Goal: Task Accomplishment & Management: Use online tool/utility

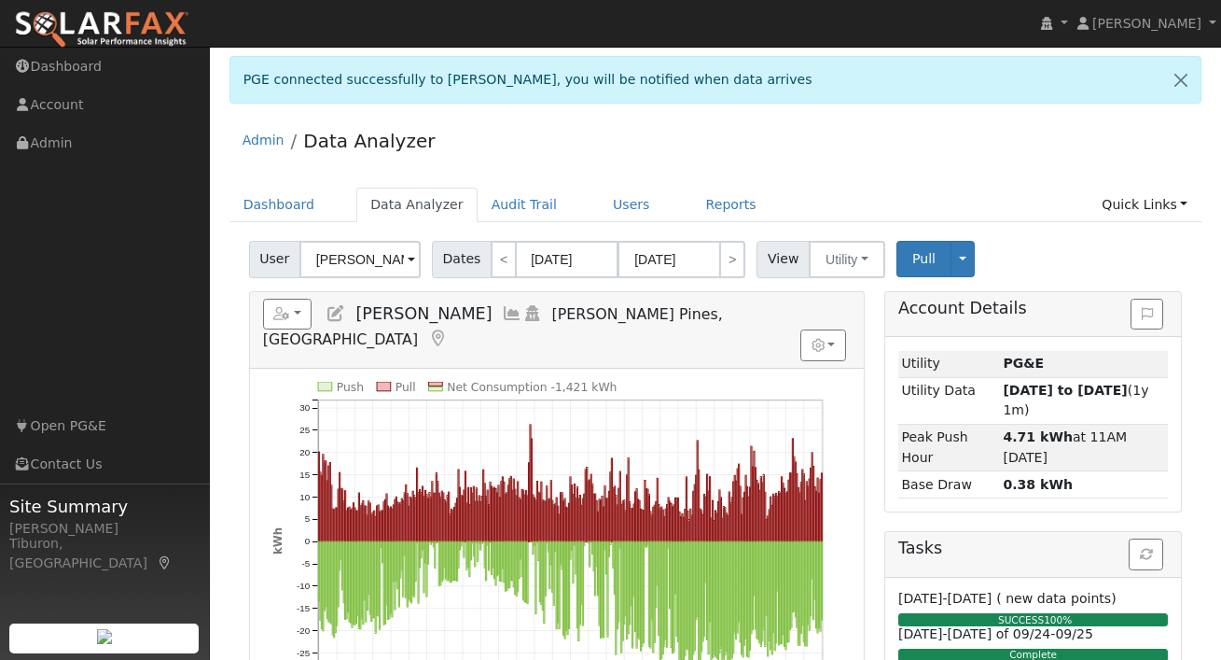
scroll to position [77, 0]
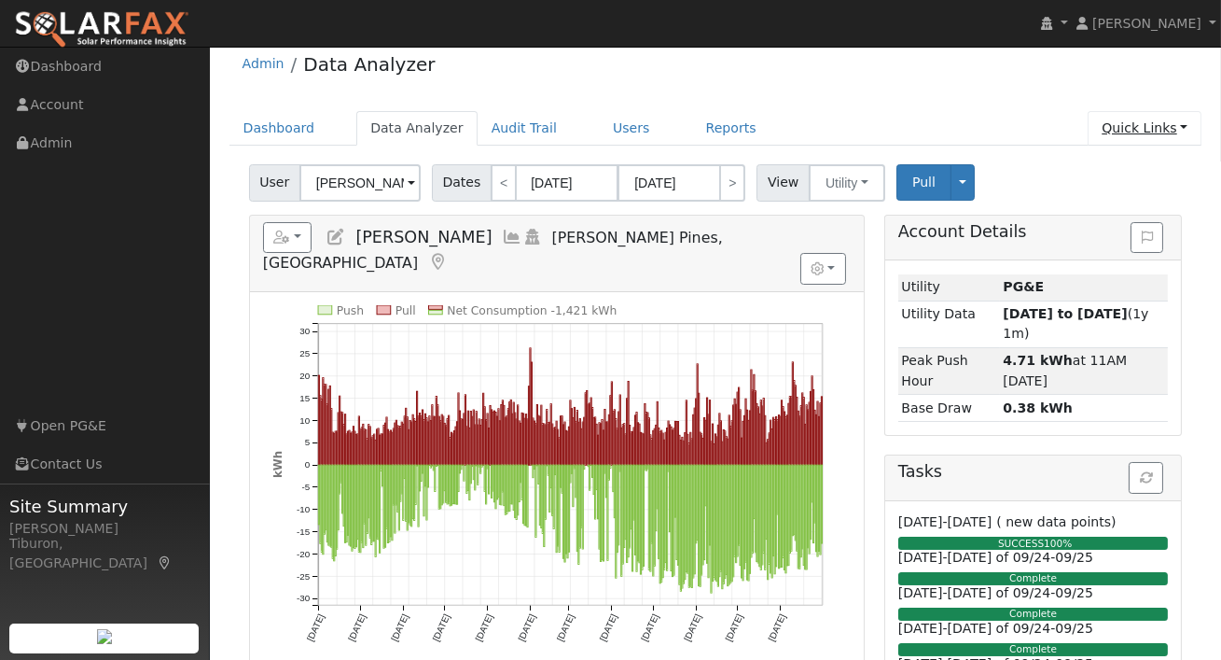
click at [1127, 126] on link "Quick Links" at bounding box center [1145, 128] width 114 height 35
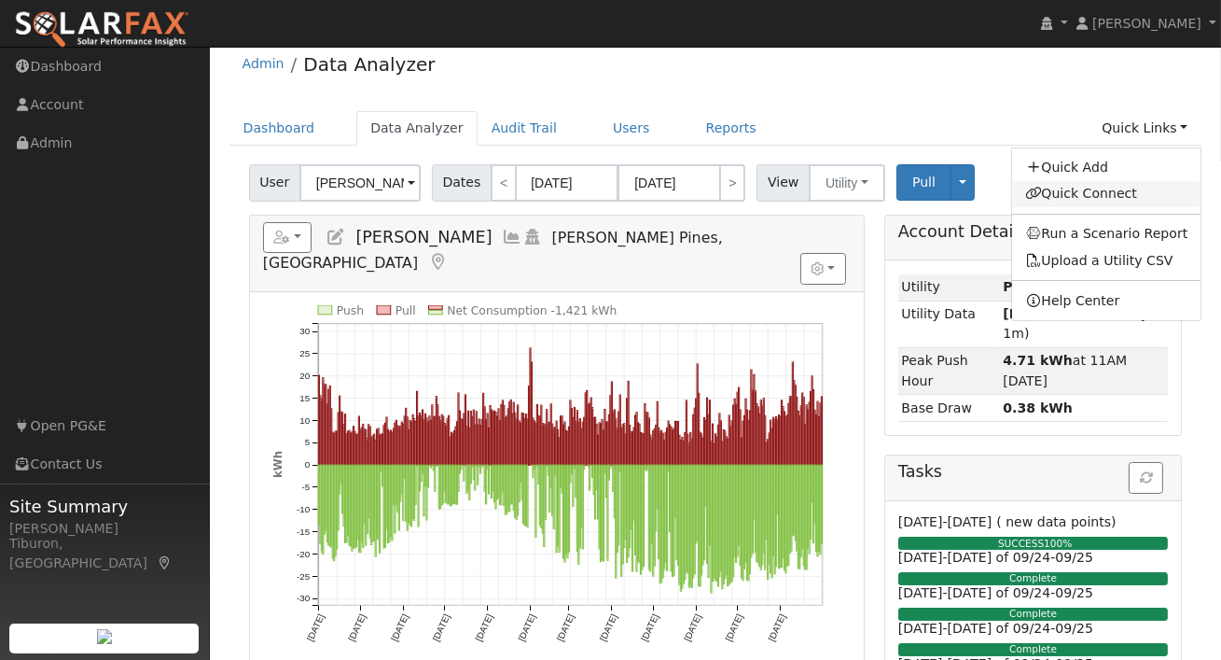
click at [1093, 195] on link "Quick Connect" at bounding box center [1106, 194] width 189 height 26
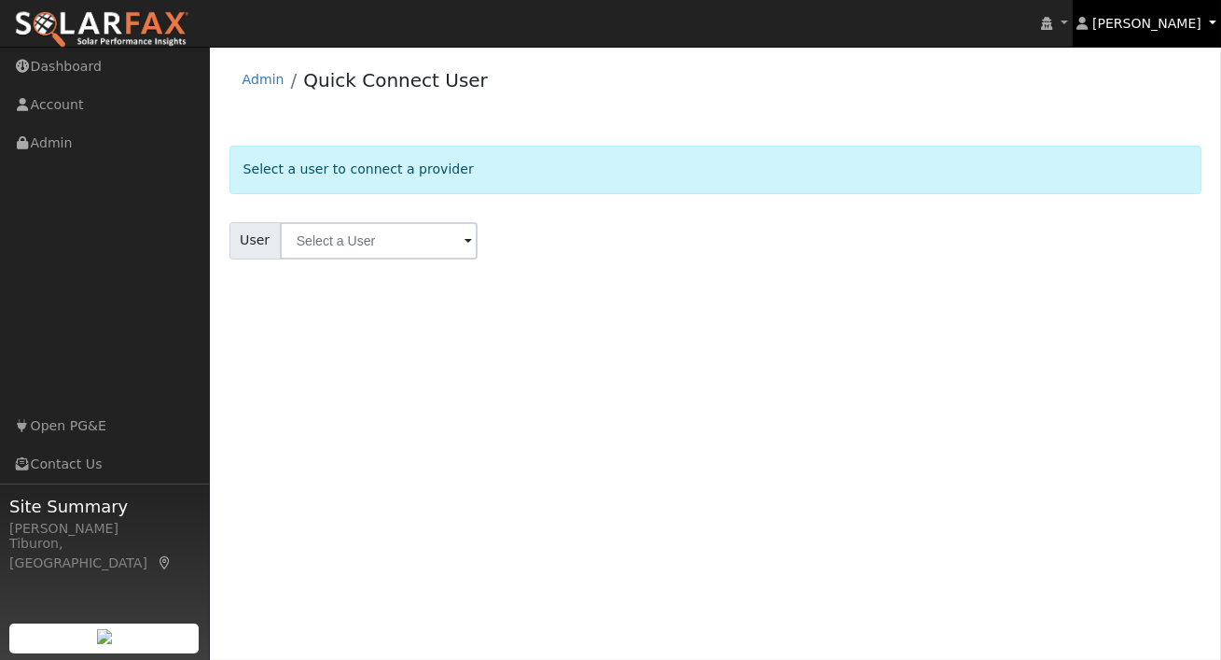
click at [1176, 20] on span "[PERSON_NAME]" at bounding box center [1147, 23] width 109 height 15
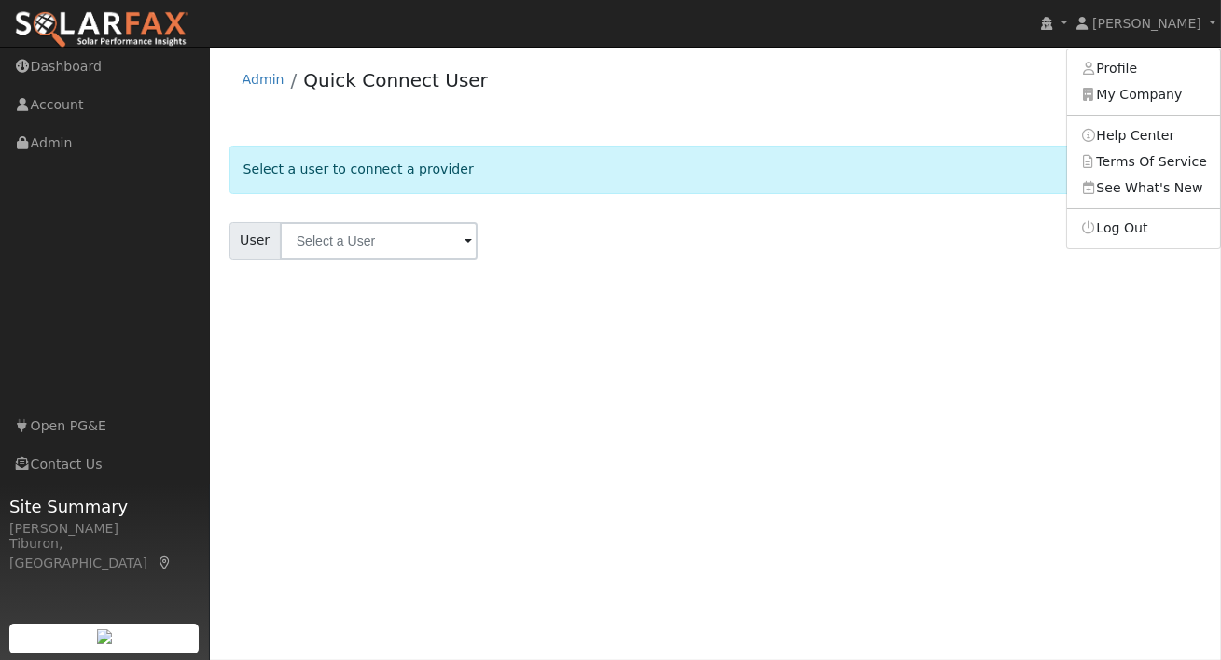
click at [763, 201] on form "Select a user to connect a provider User Account Select an Ac..." at bounding box center [716, 226] width 973 height 160
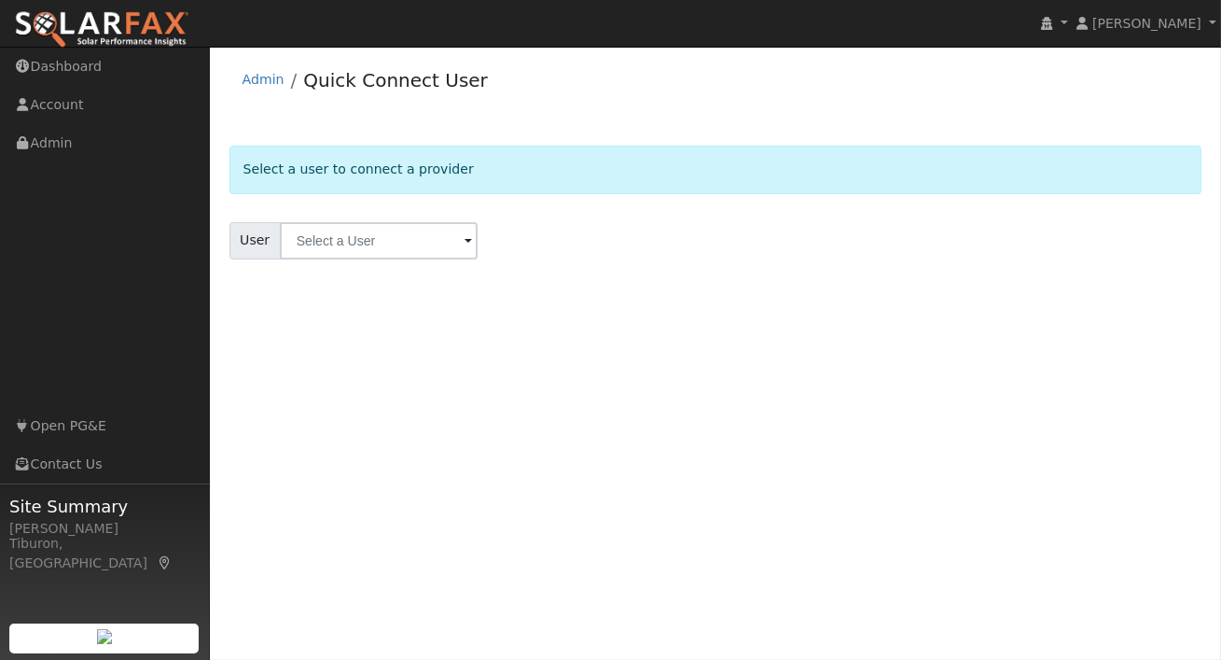
click at [94, 21] on img at bounding box center [101, 29] width 175 height 39
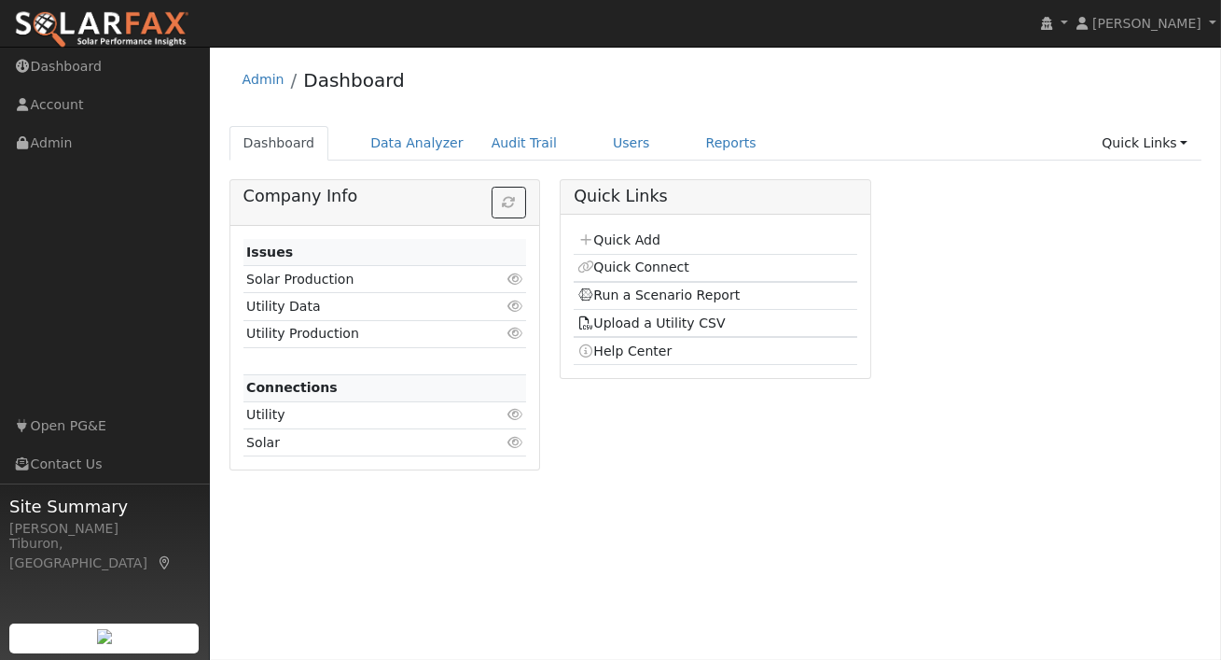
drag, startPoint x: 1013, startPoint y: 382, endPoint x: 996, endPoint y: 267, distance: 116.0
click at [998, 271] on div "Company Info Issues Solar Production Click to view Utility Data Click to view U…" at bounding box center [715, 331] width 993 height 305
click at [1156, 141] on link "Quick Links" at bounding box center [1145, 143] width 114 height 35
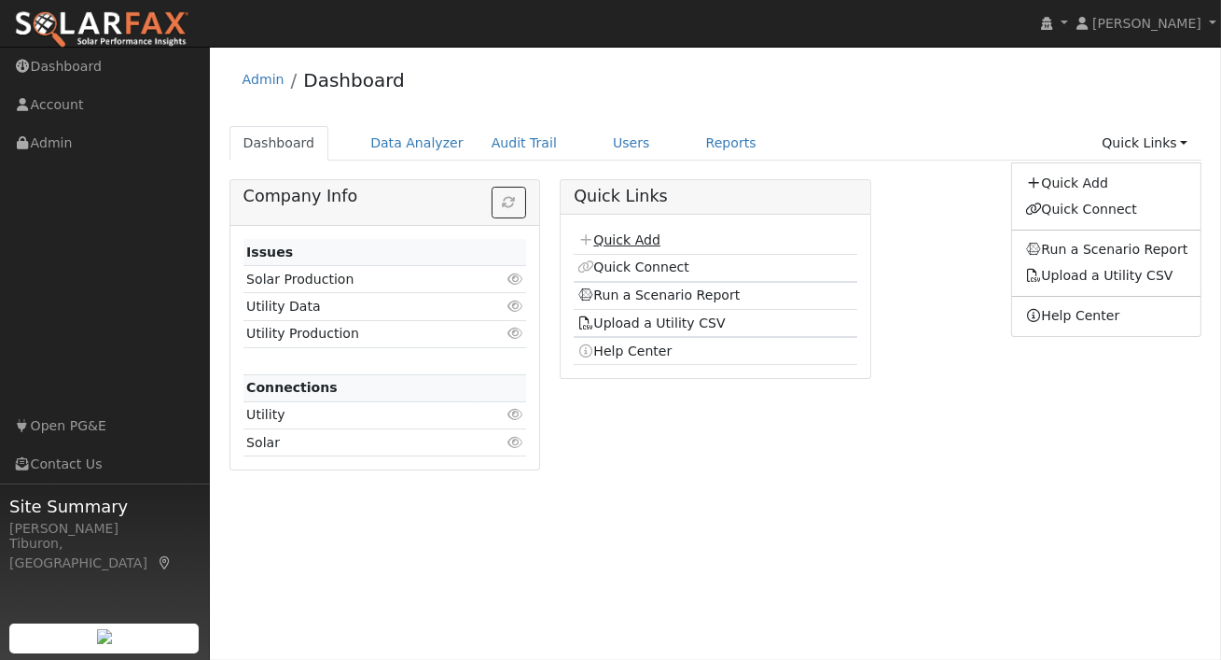
click at [638, 237] on link "Quick Add" at bounding box center [619, 239] width 83 height 15
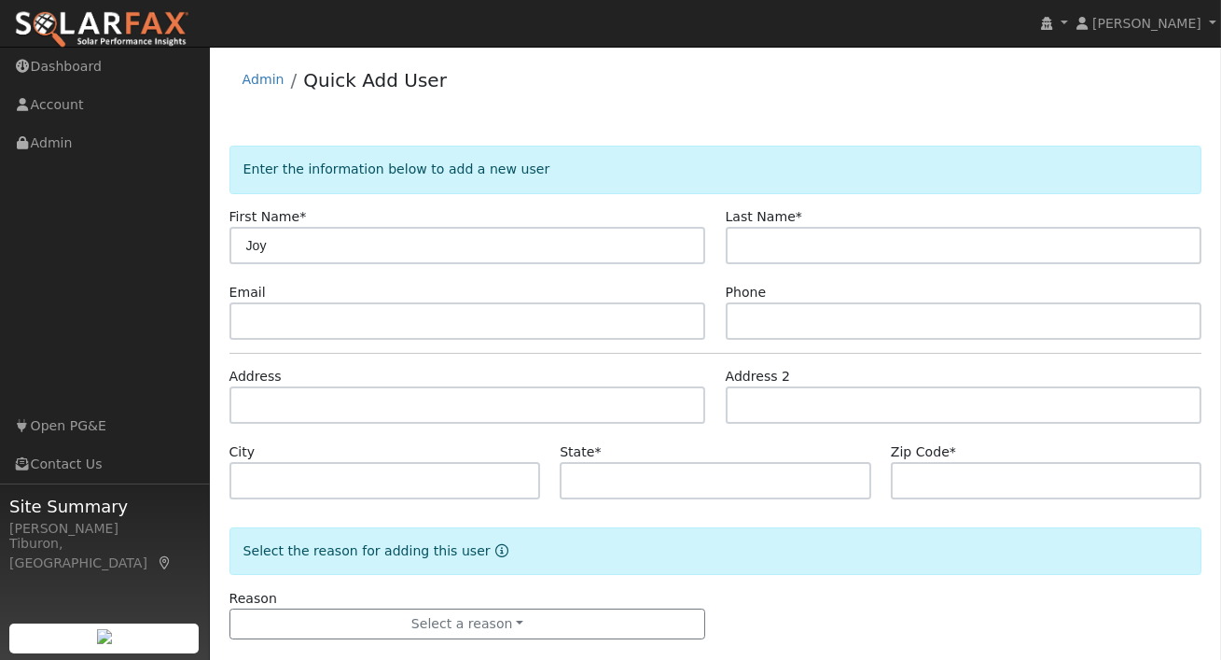
type input "Joy"
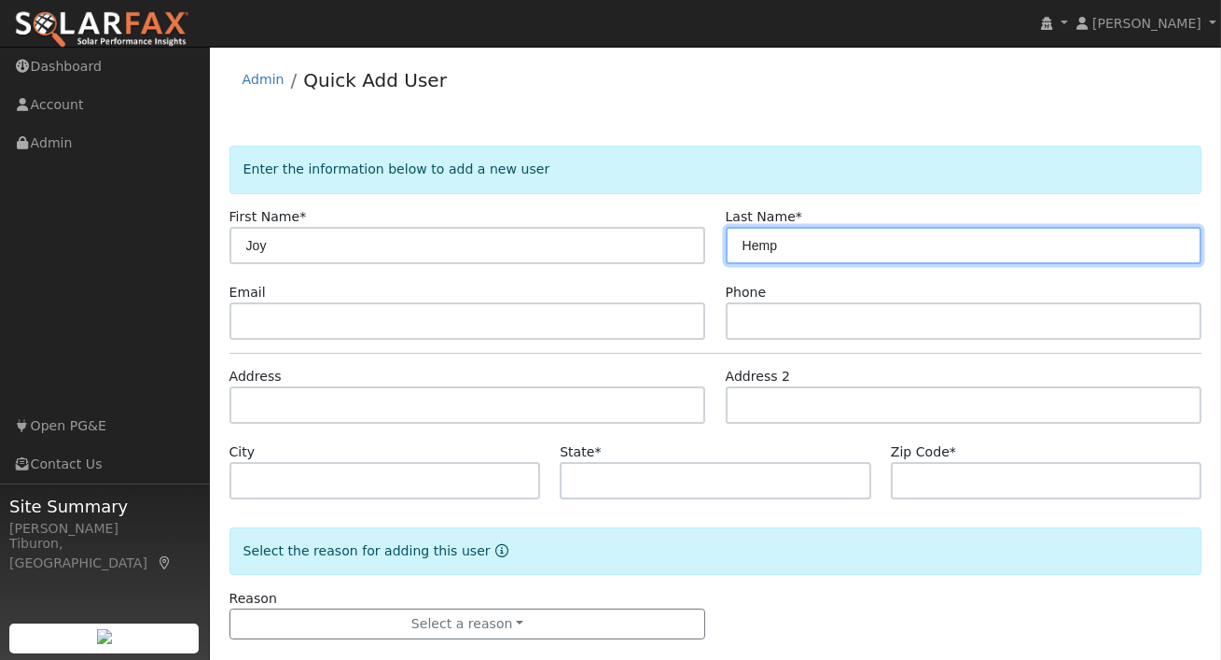
type input "Hemp"
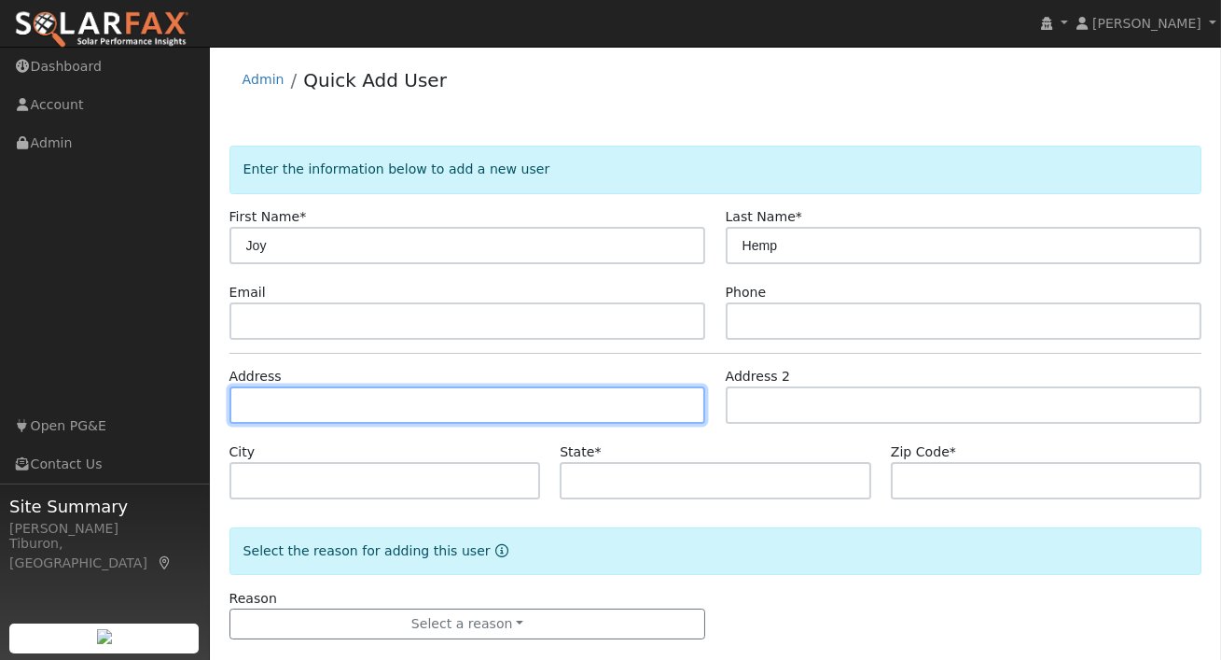
click at [294, 406] on input "text" at bounding box center [468, 404] width 477 height 37
type input "1947 Blue Bell Court"
type input "Auburn Lake Trails"
type input "CA"
type input "95614"
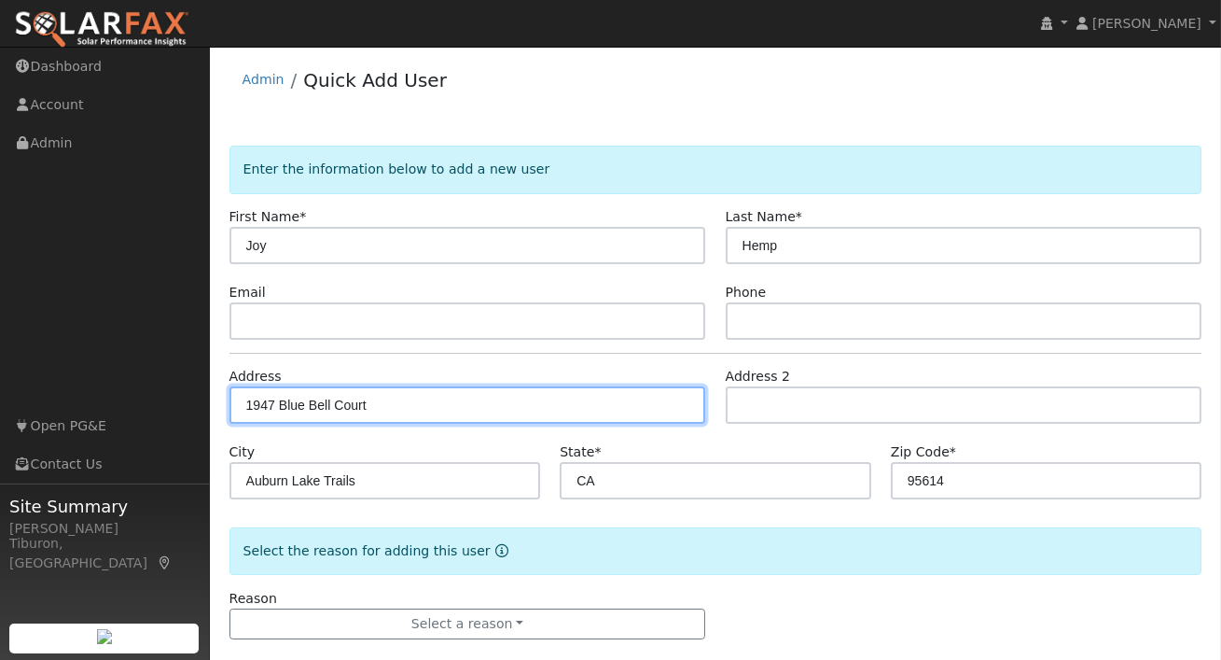
scroll to position [25, 0]
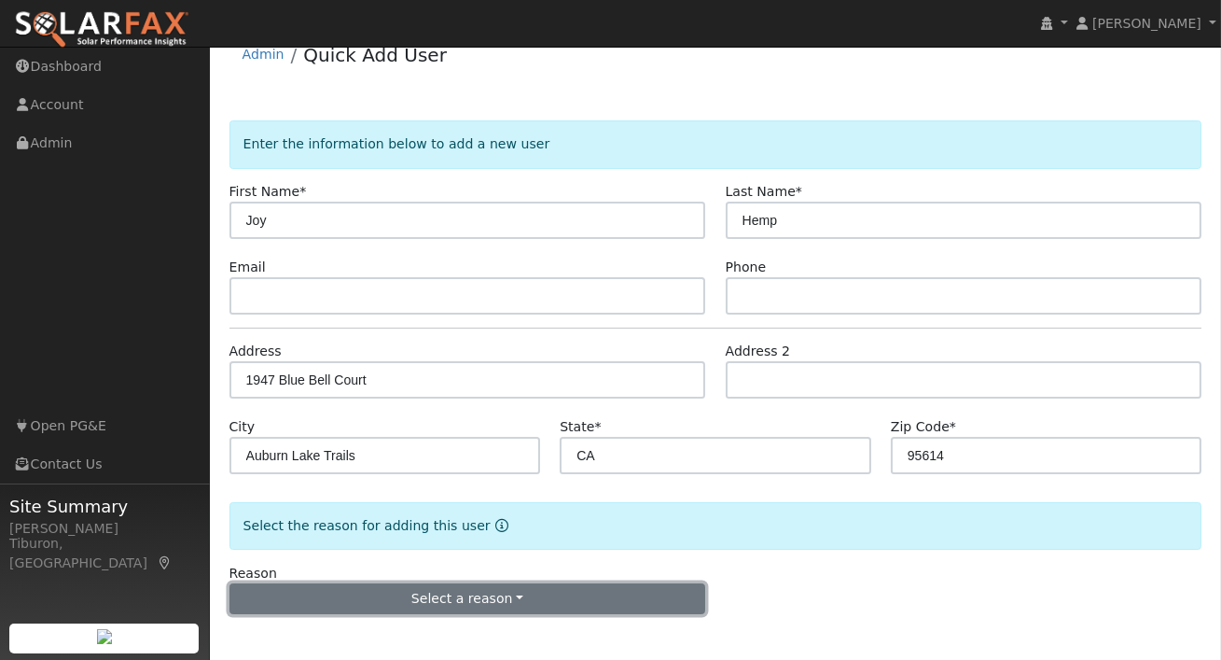
click at [528, 595] on button "Select a reason" at bounding box center [468, 599] width 477 height 32
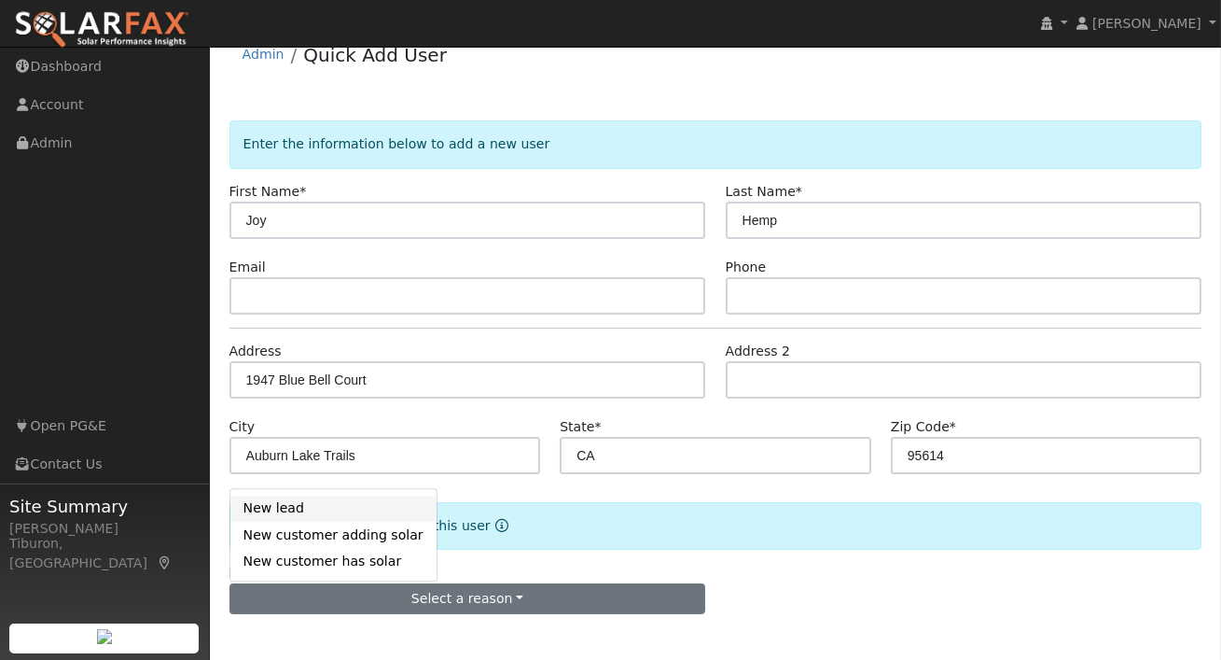
click at [287, 509] on link "New lead" at bounding box center [333, 508] width 206 height 26
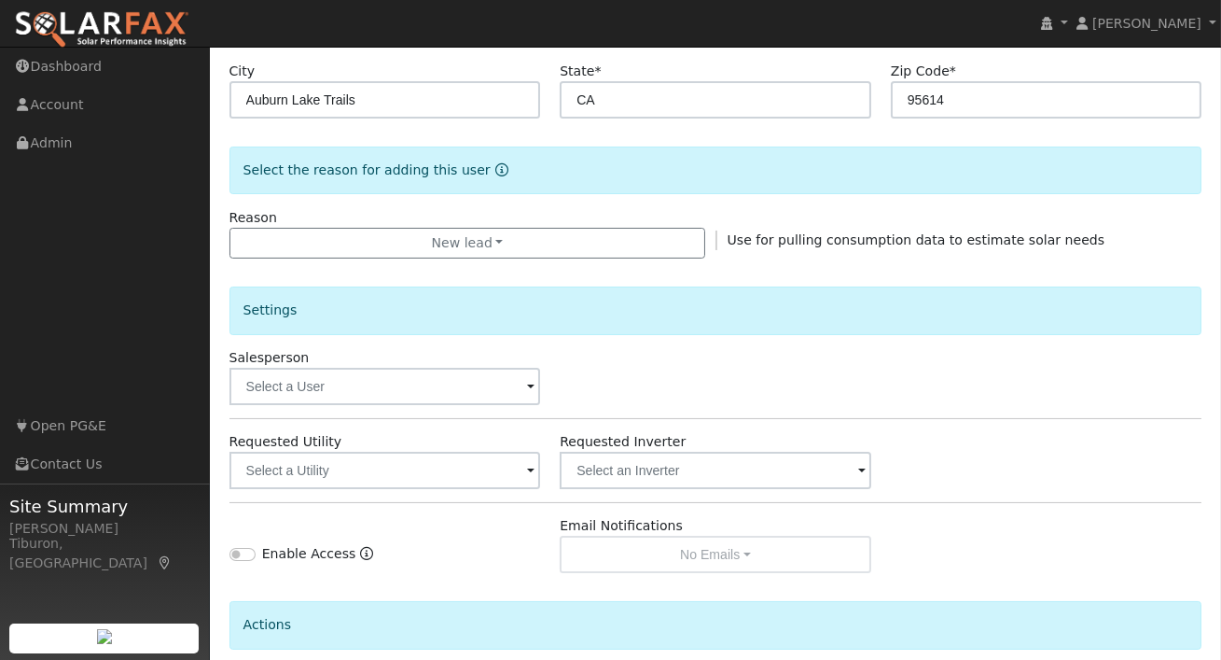
scroll to position [372, 0]
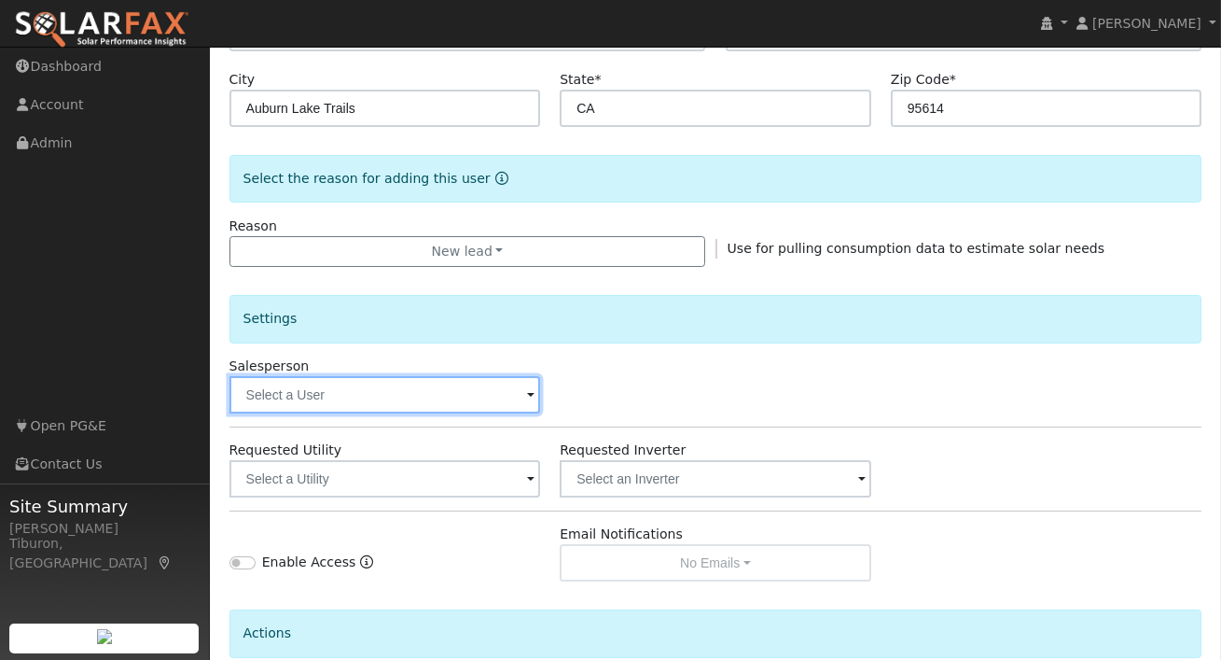
click at [406, 391] on input "text" at bounding box center [386, 394] width 312 height 37
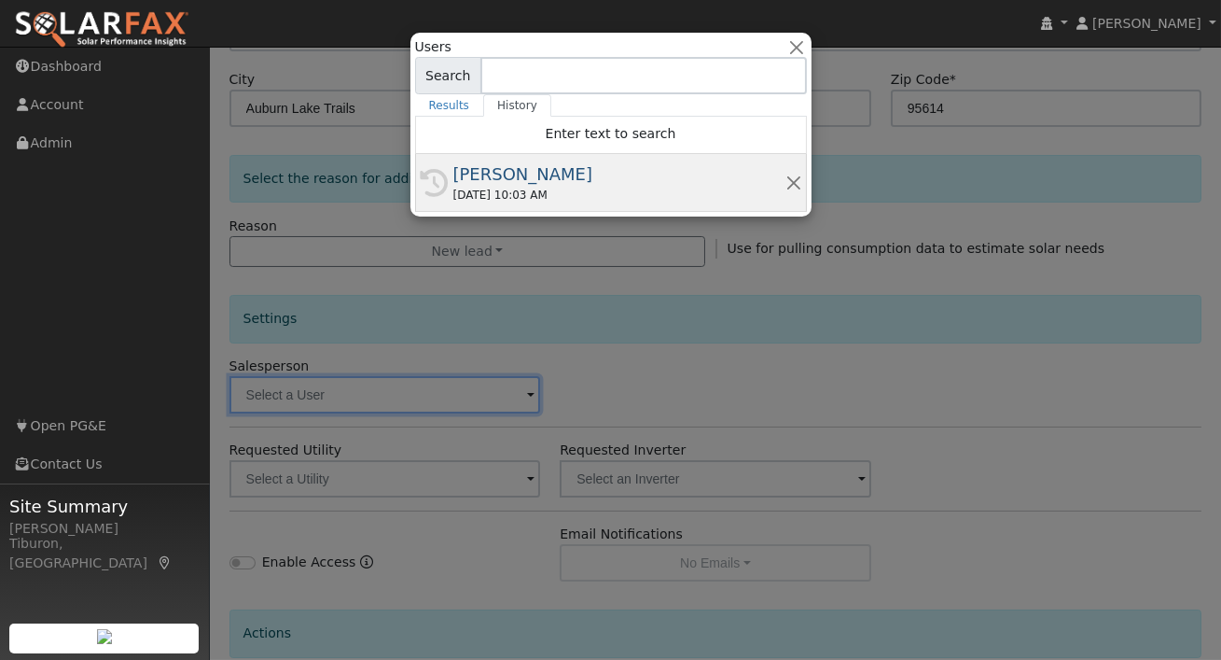
click at [525, 188] on div "[DATE] 10:03 AM" at bounding box center [619, 195] width 332 height 17
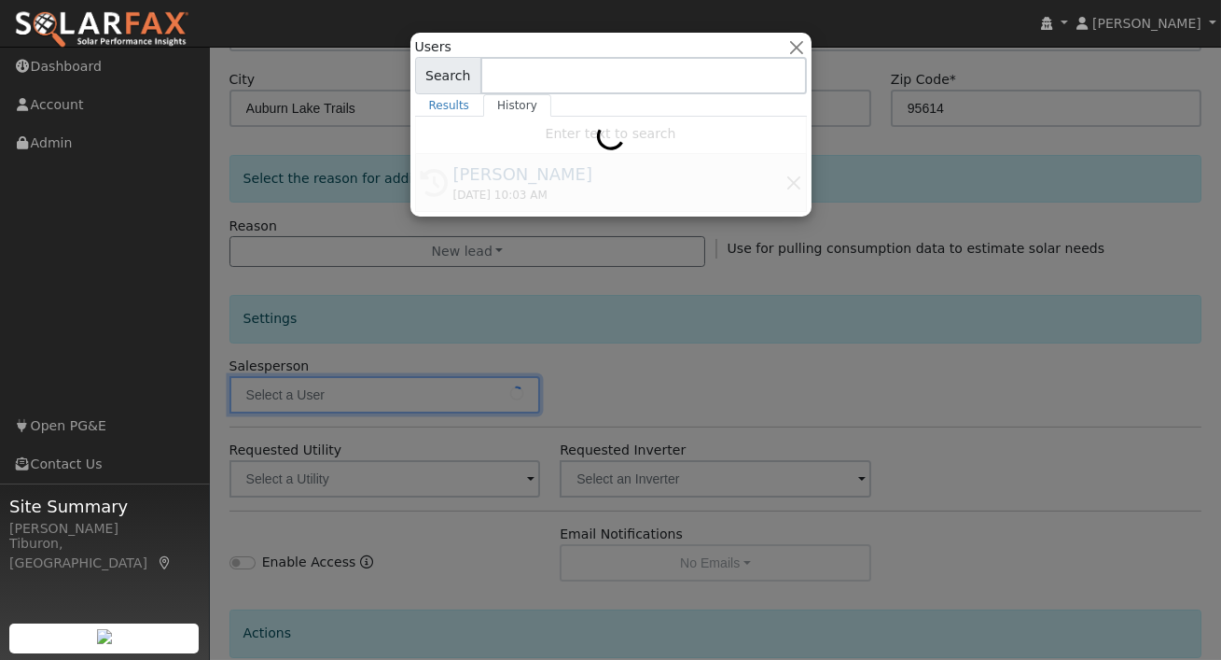
type input "[PERSON_NAME]"
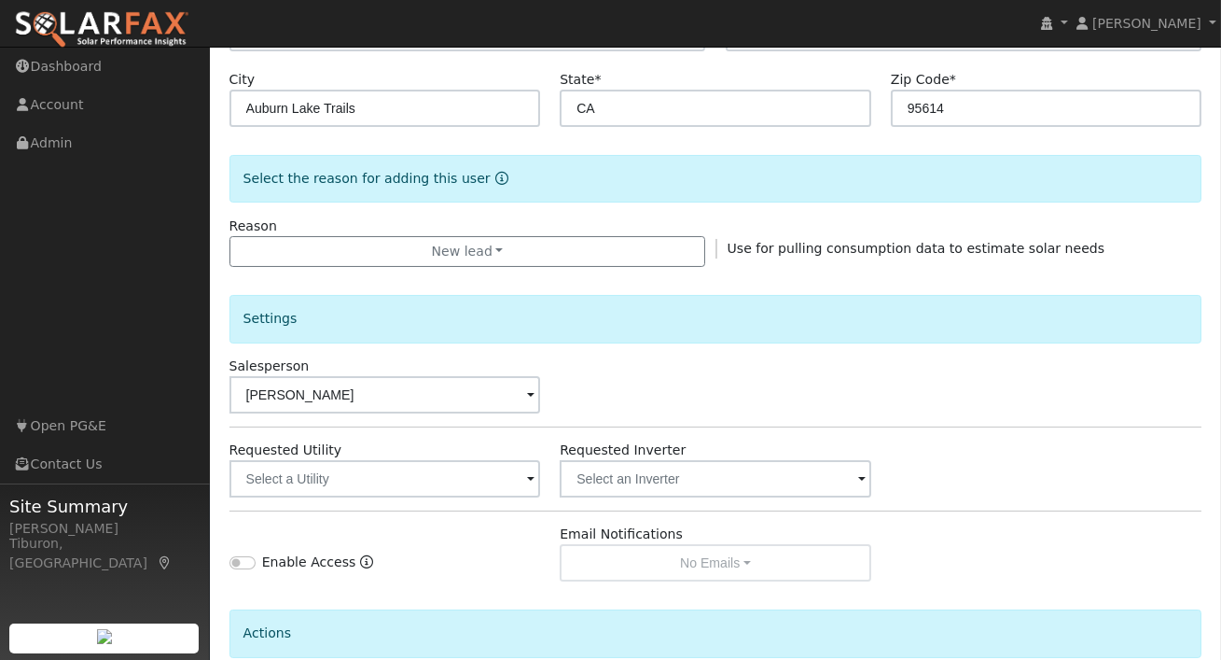
scroll to position [545, 0]
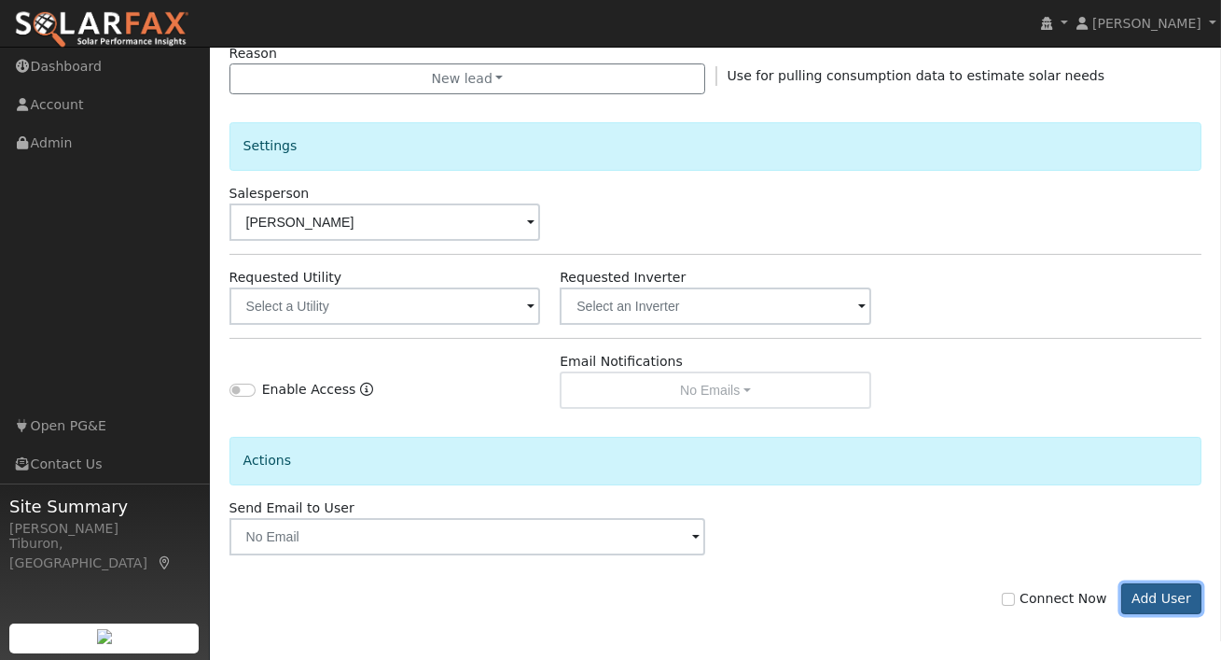
click at [1154, 598] on button "Add User" at bounding box center [1161, 599] width 81 height 32
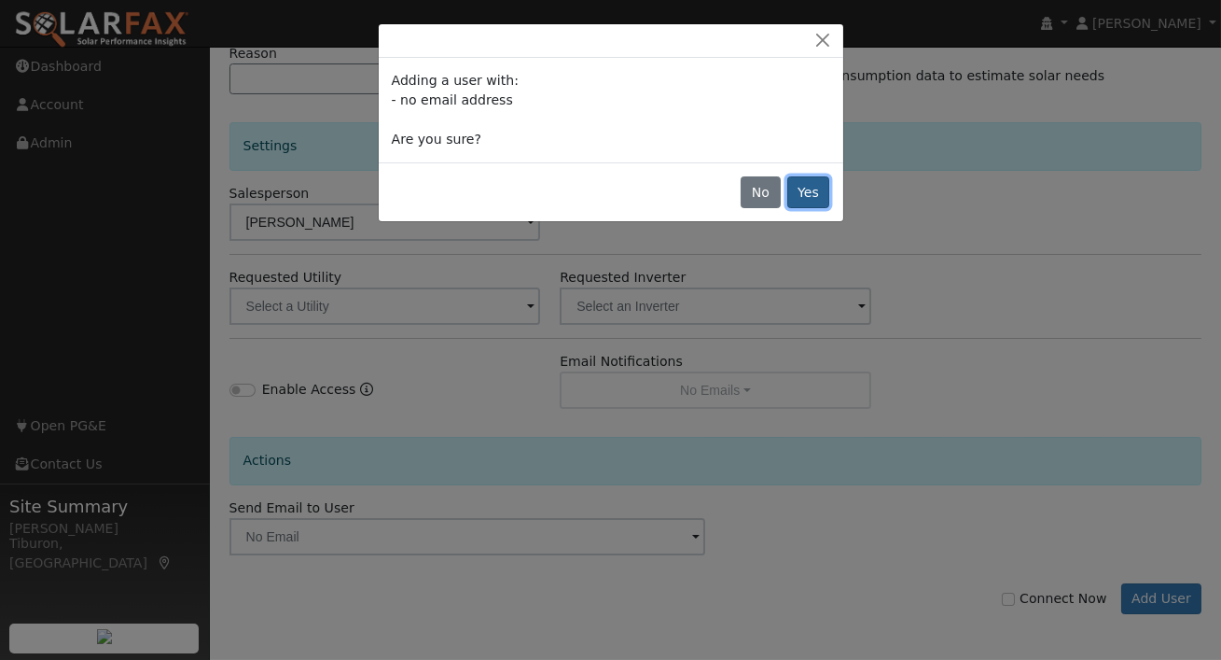
click at [810, 189] on button "Yes" at bounding box center [808, 192] width 43 height 32
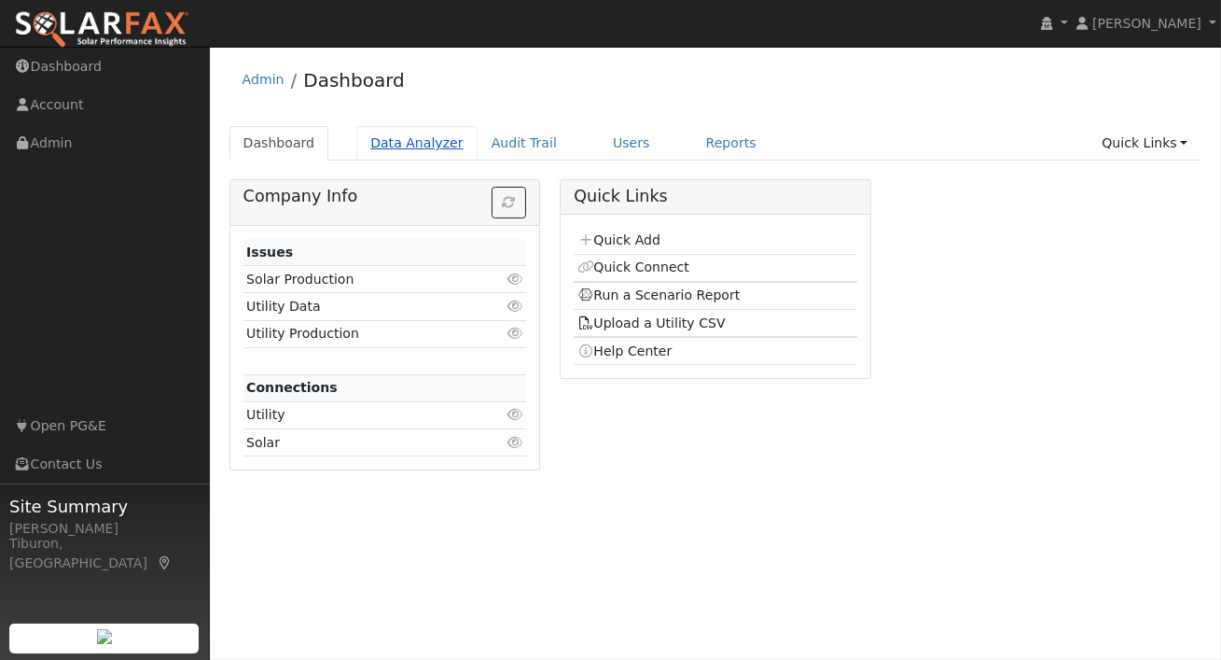
click at [412, 141] on link "Data Analyzer" at bounding box center [416, 143] width 121 height 35
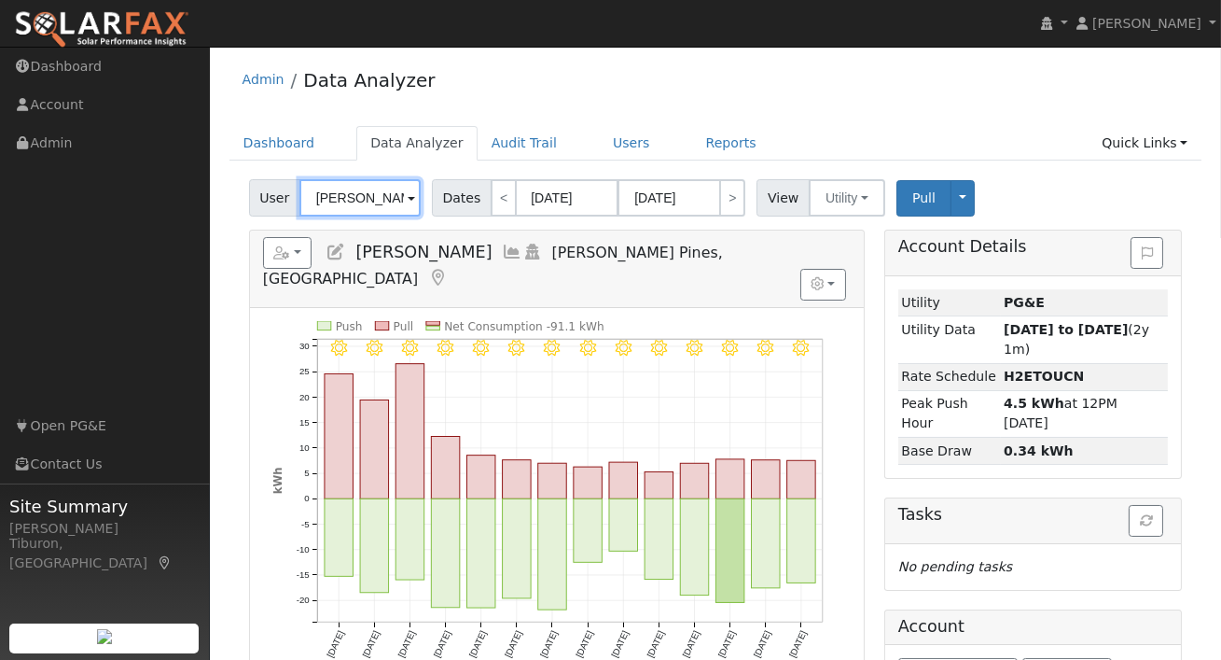
click at [349, 196] on input "[PERSON_NAME]" at bounding box center [359, 197] width 121 height 37
click at [349, 196] on input "Hugh Lewis" at bounding box center [359, 197] width 121 height 37
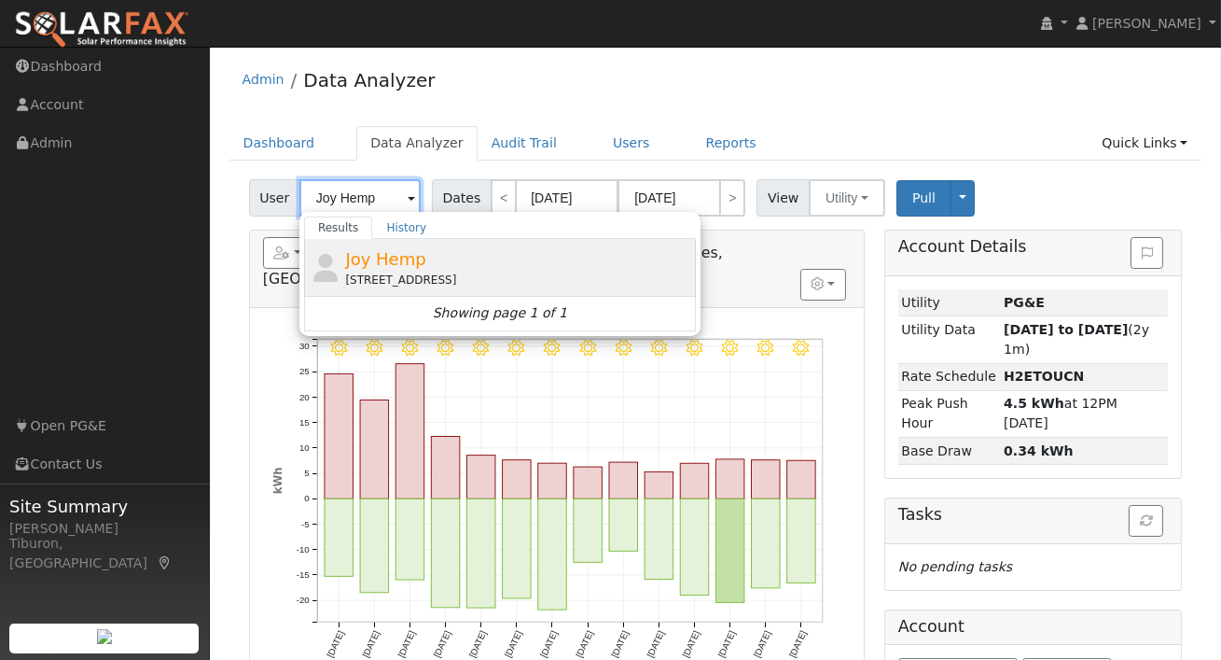
type input "Joy Hemp"
click at [486, 268] on div "Joy Hemp 1947 Blue Bell Court, Auburn Lake Trails, CA 95614" at bounding box center [518, 267] width 346 height 42
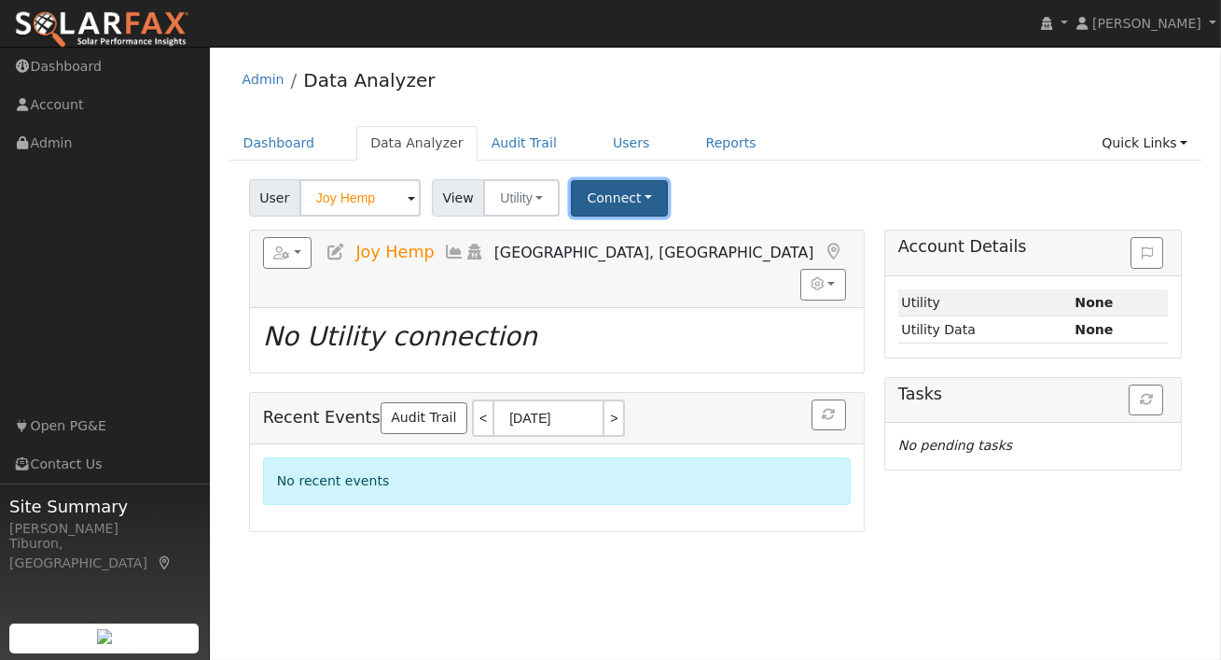
click at [616, 203] on button "Connect" at bounding box center [619, 198] width 97 height 36
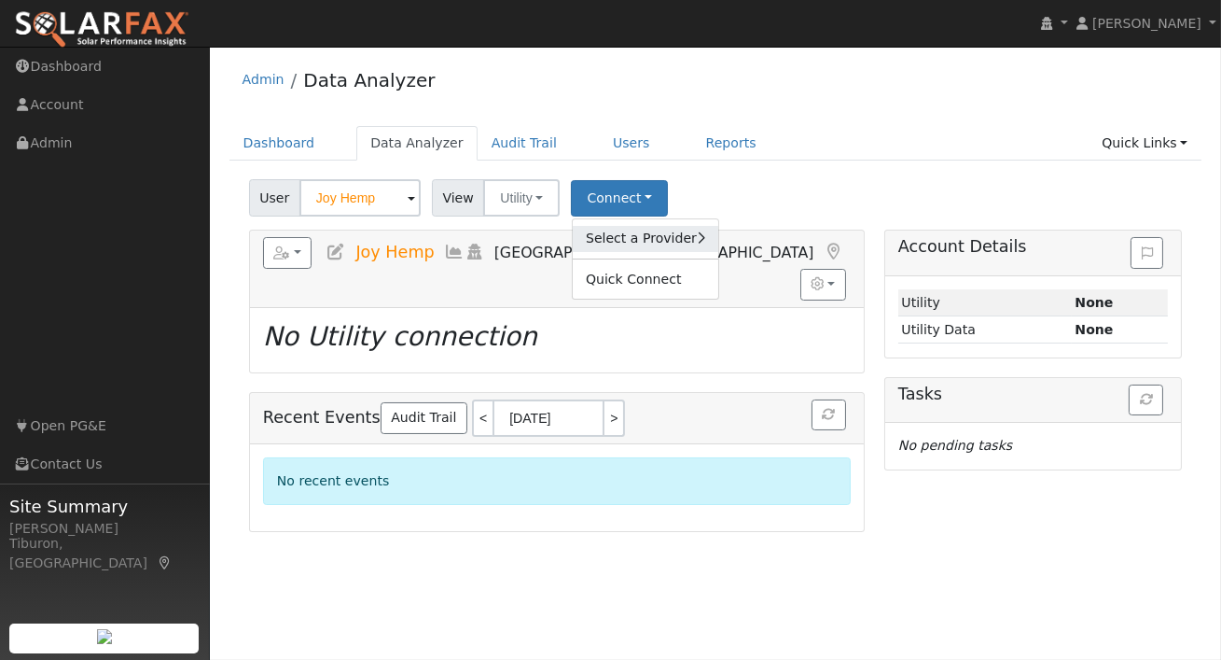
click at [630, 240] on link "Select a Provider" at bounding box center [646, 239] width 146 height 26
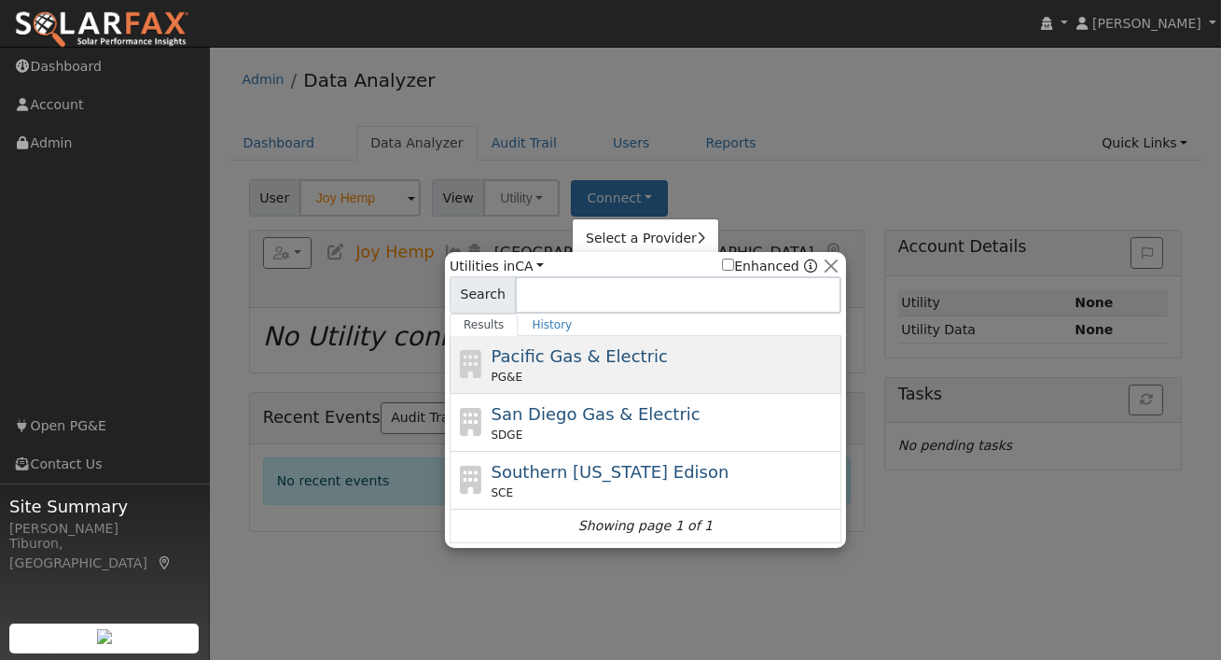
click at [579, 353] on span "Pacific Gas & Electric" at bounding box center [580, 356] width 176 height 20
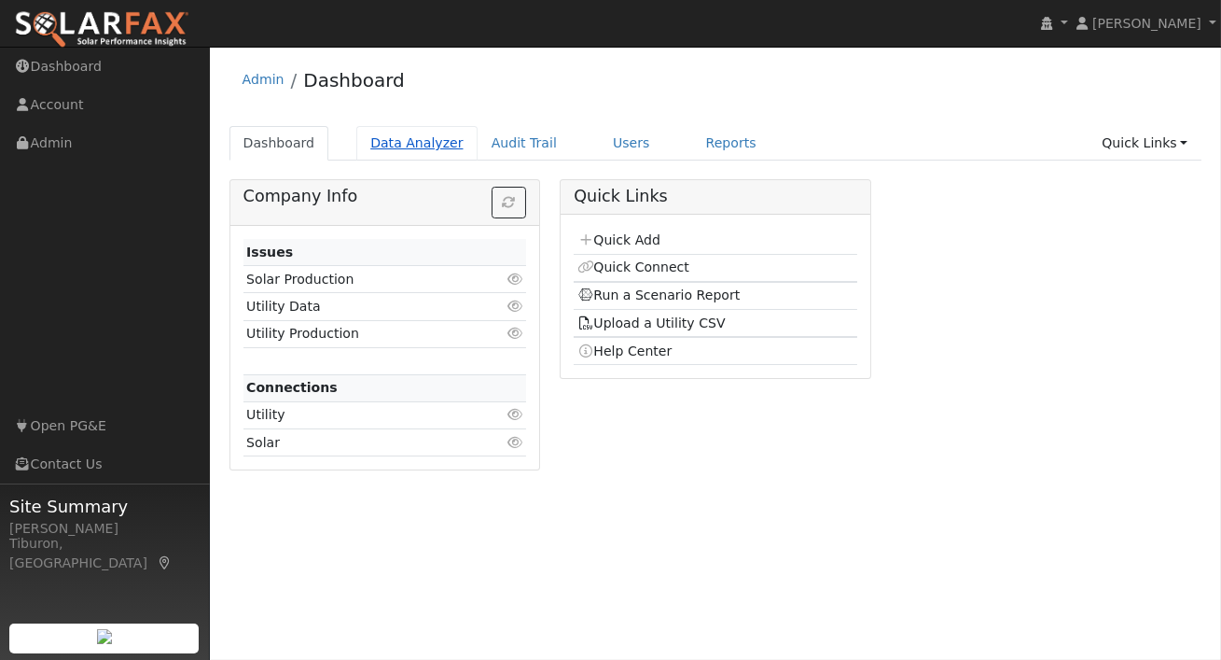
click at [413, 138] on link "Data Analyzer" at bounding box center [416, 143] width 121 height 35
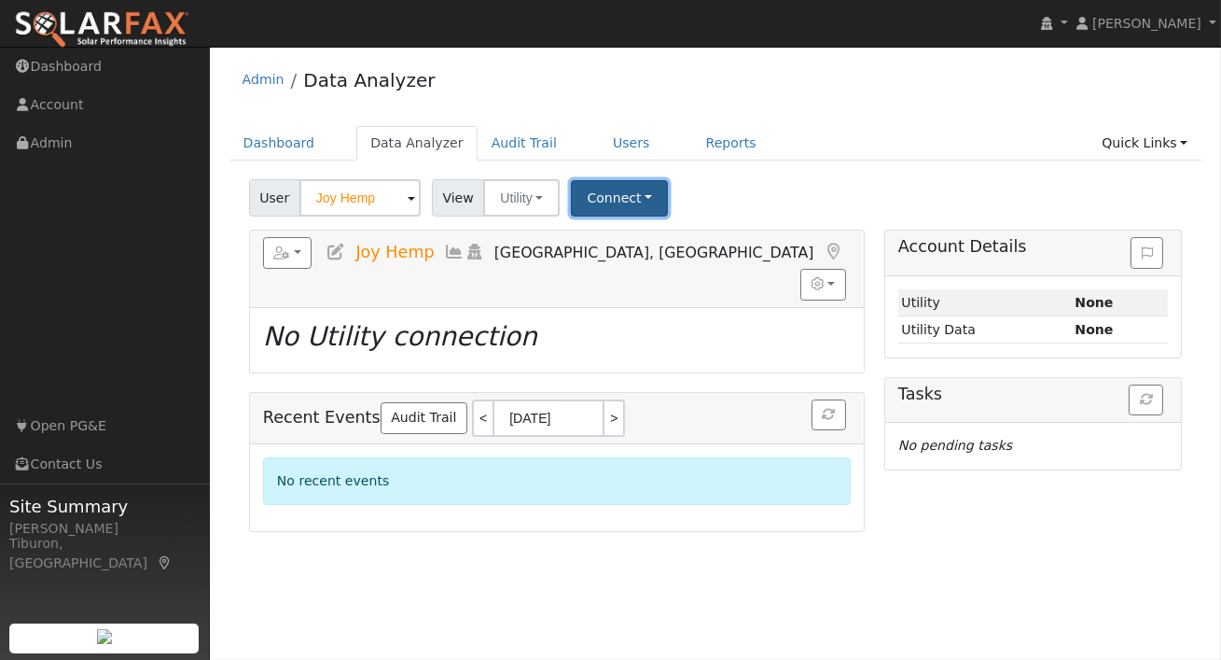
click at [632, 202] on button "Connect" at bounding box center [619, 198] width 97 height 36
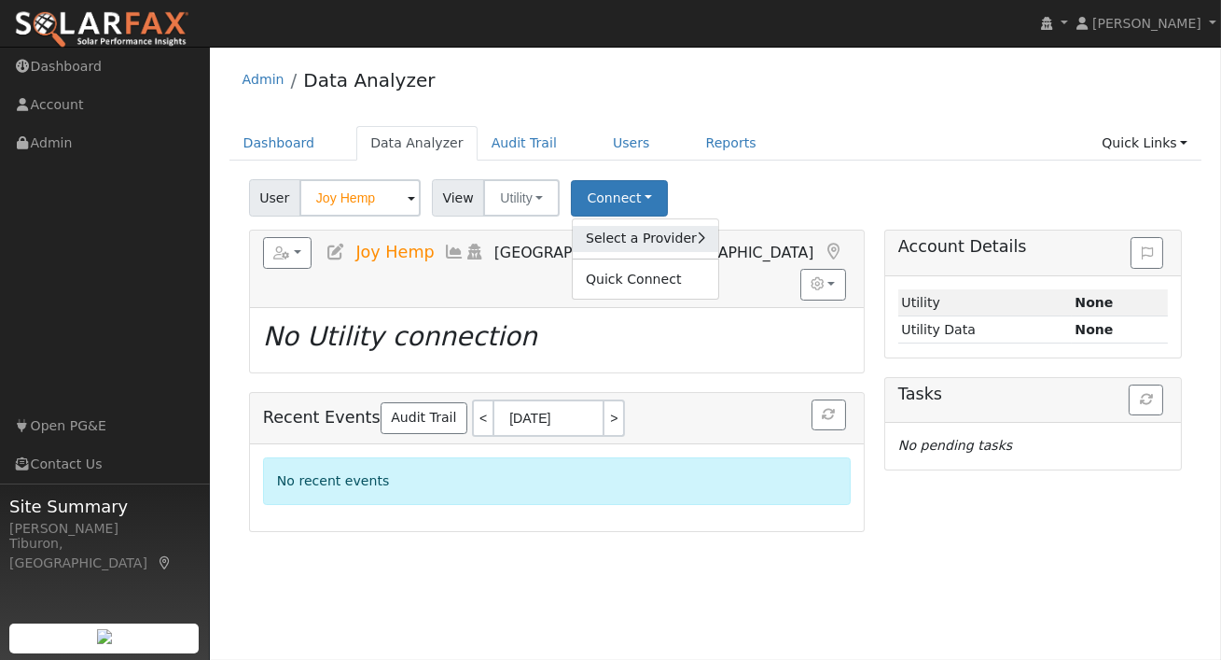
click at [635, 235] on link "Select a Provider" at bounding box center [646, 239] width 146 height 26
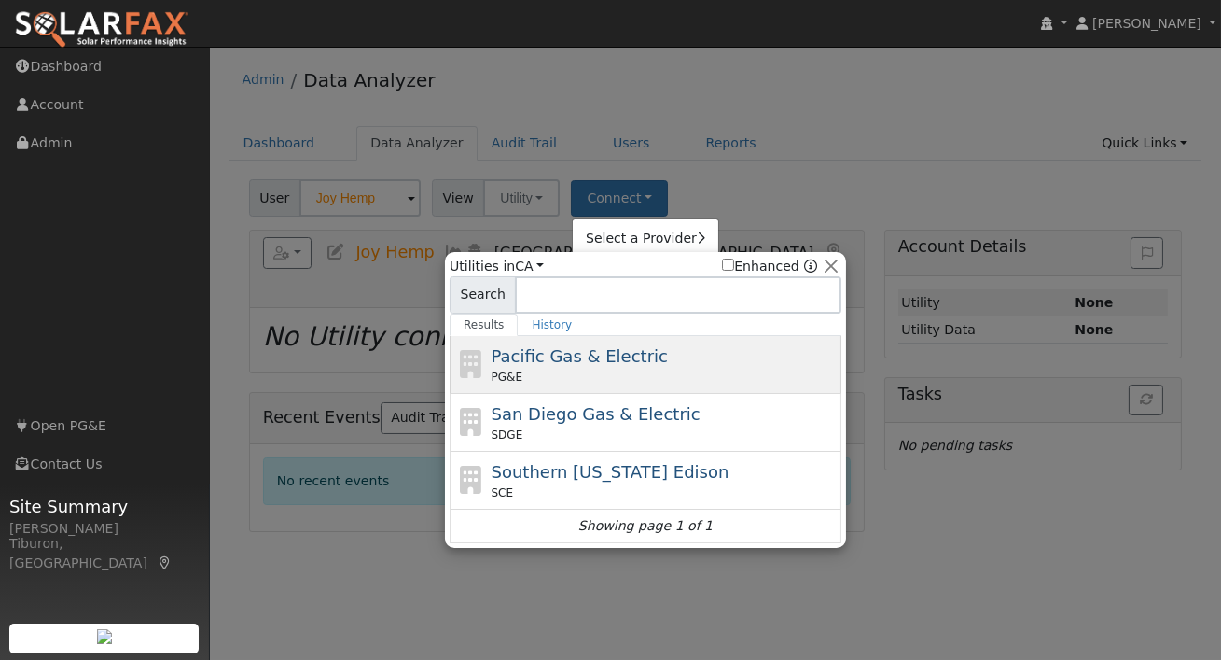
click at [583, 356] on span "Pacific Gas & Electric" at bounding box center [580, 356] width 176 height 20
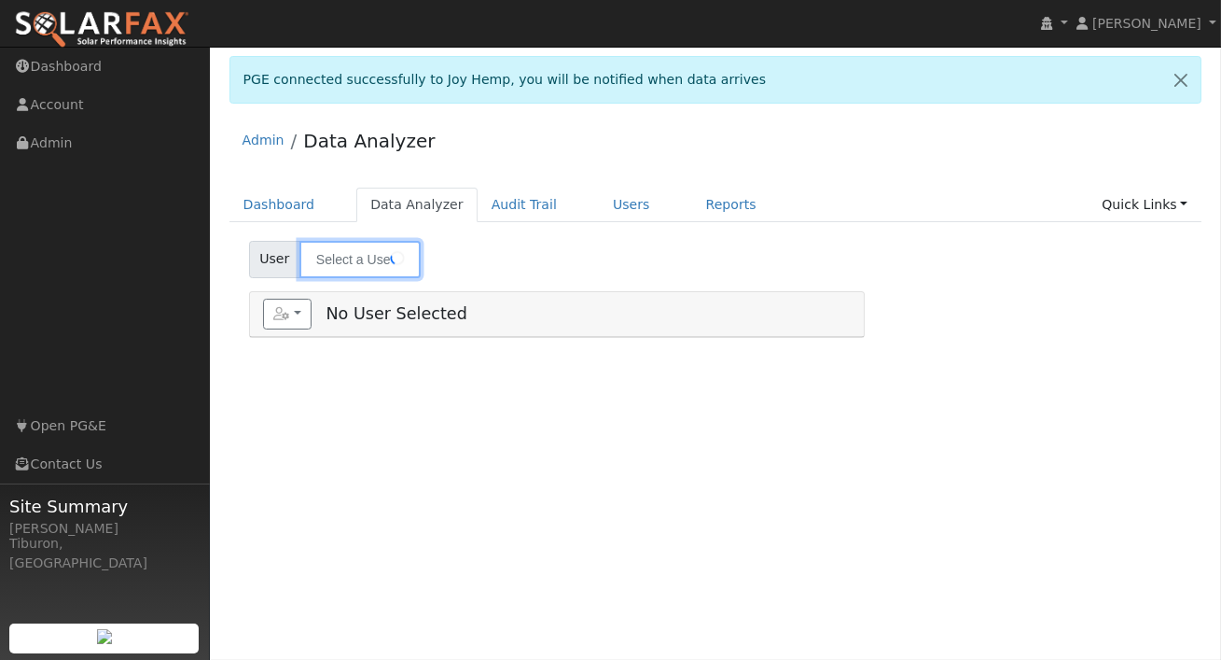
type input "Joy Hemp"
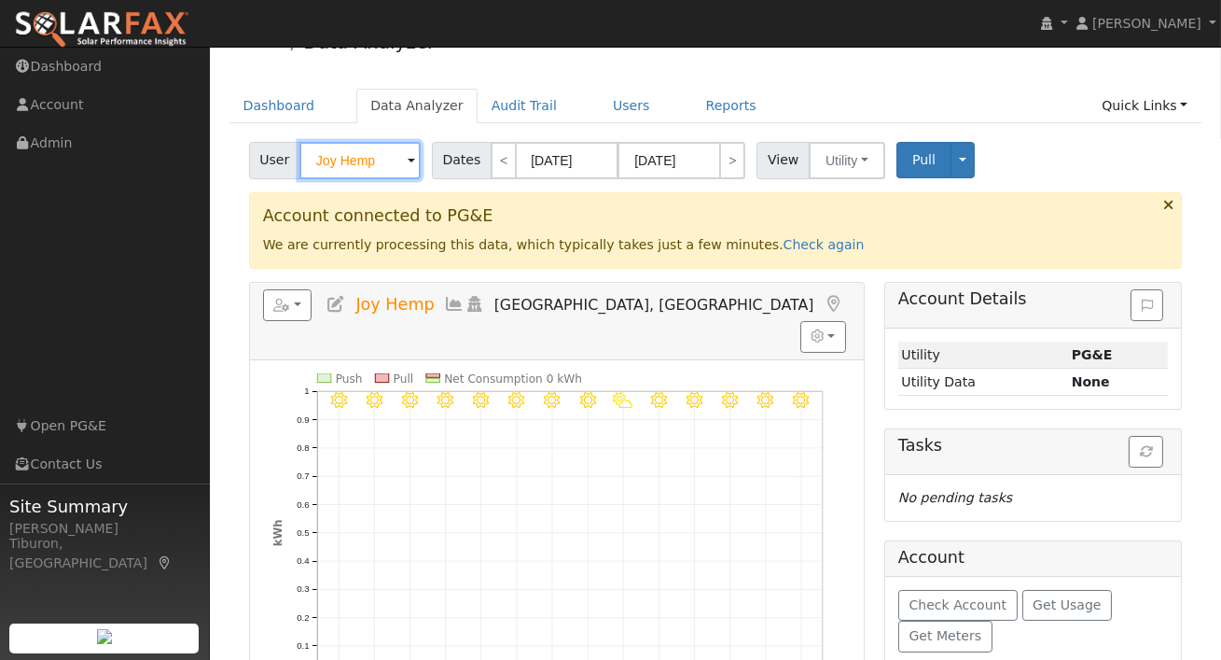
scroll to position [191, 0]
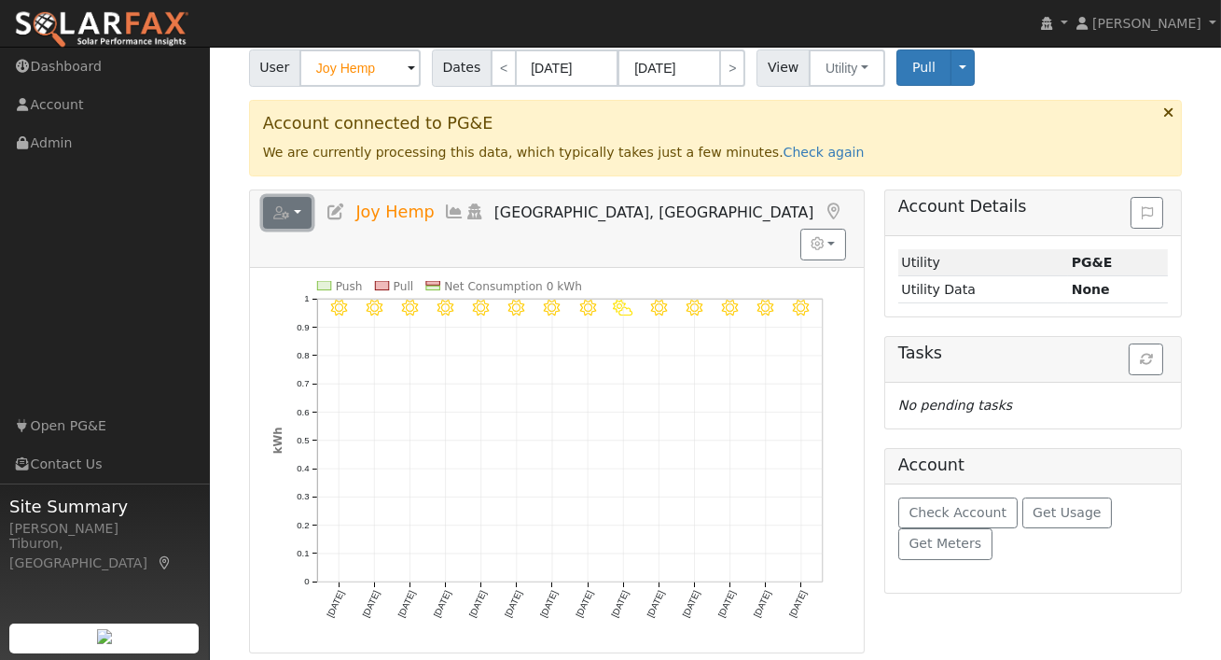
click at [287, 202] on button "button" at bounding box center [287, 213] width 49 height 32
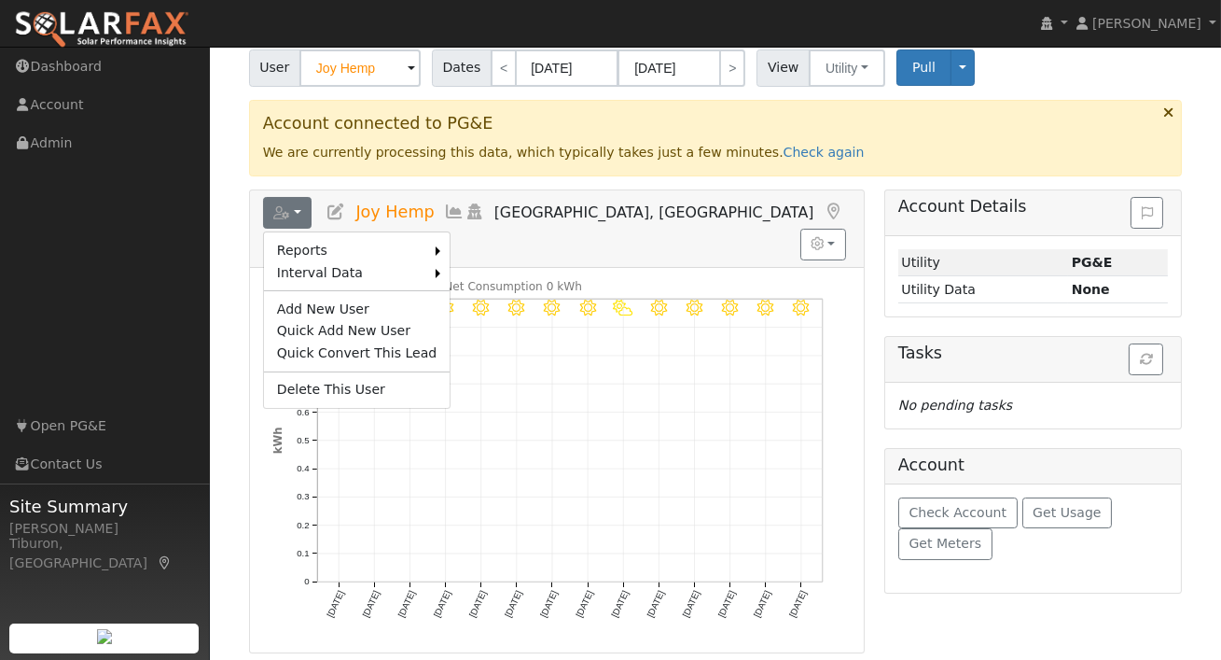
click at [736, 199] on h5 "Reports Scenario Health Check Energy Audit Account Timeline User Audit Trail In…" at bounding box center [557, 213] width 588 height 32
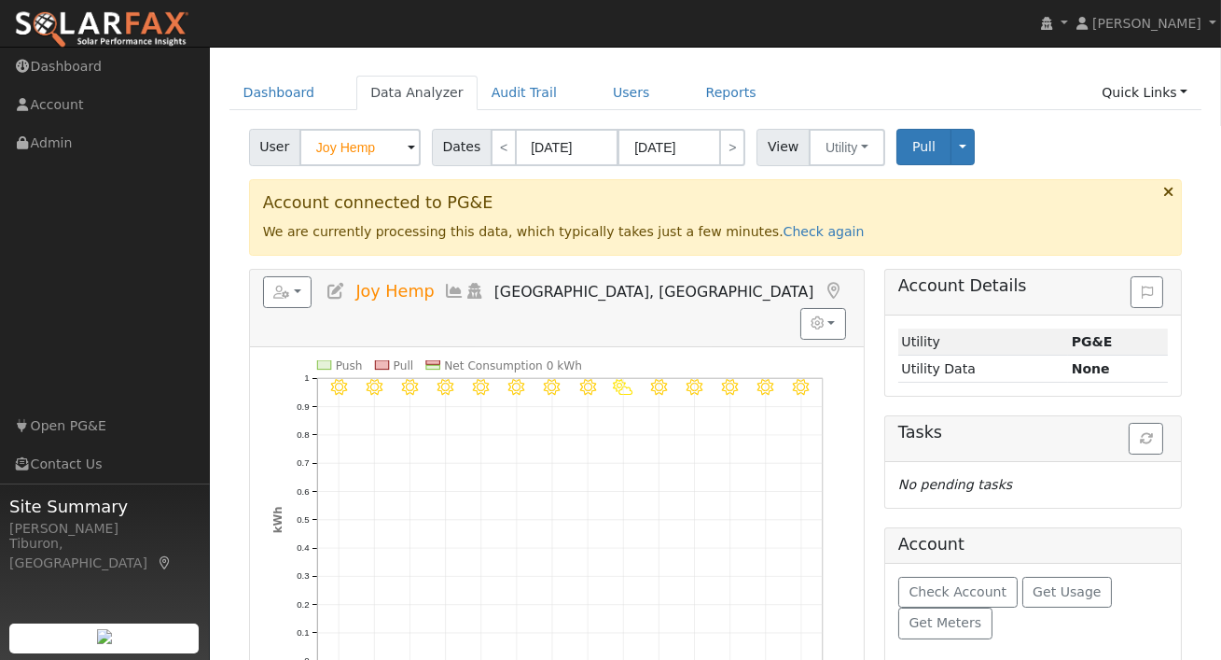
scroll to position [111, 0]
click at [917, 147] on span "Pull" at bounding box center [923, 147] width 23 height 15
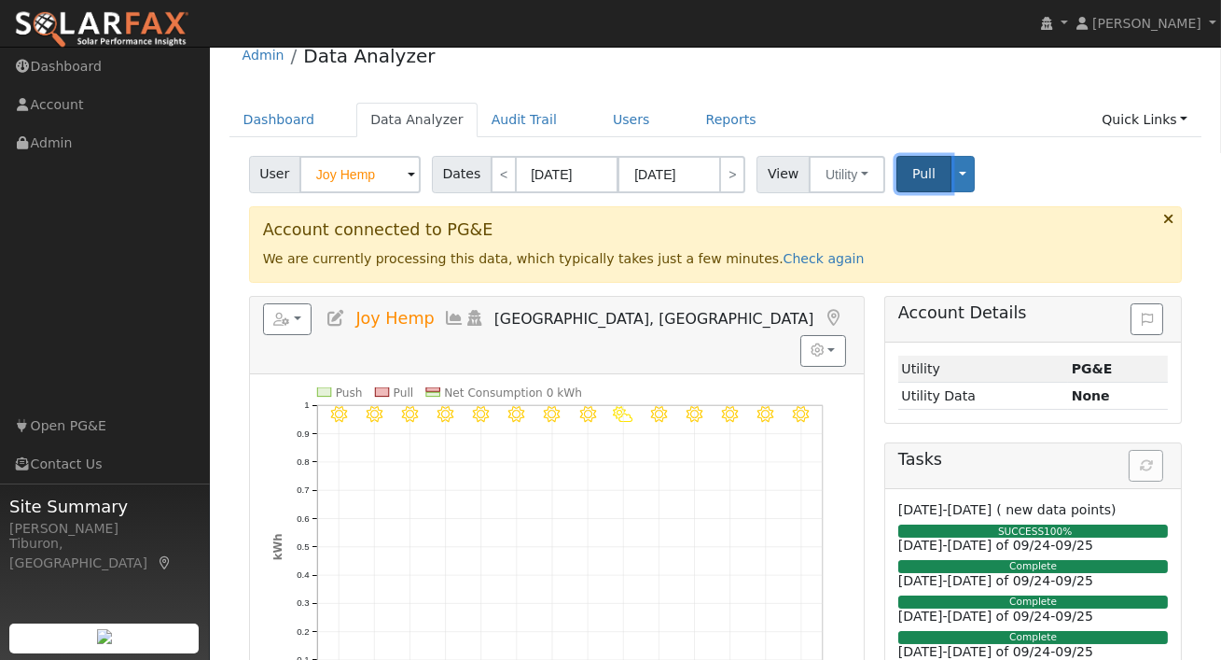
scroll to position [118, 0]
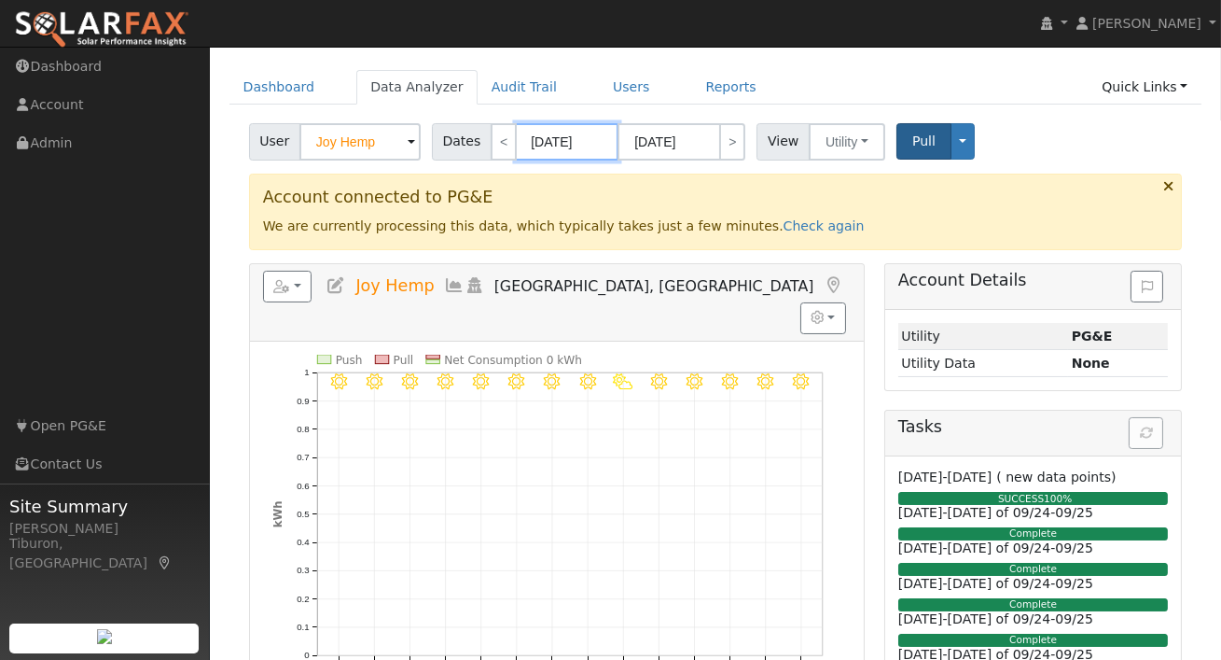
click at [561, 142] on input "[DATE]" at bounding box center [567, 141] width 103 height 37
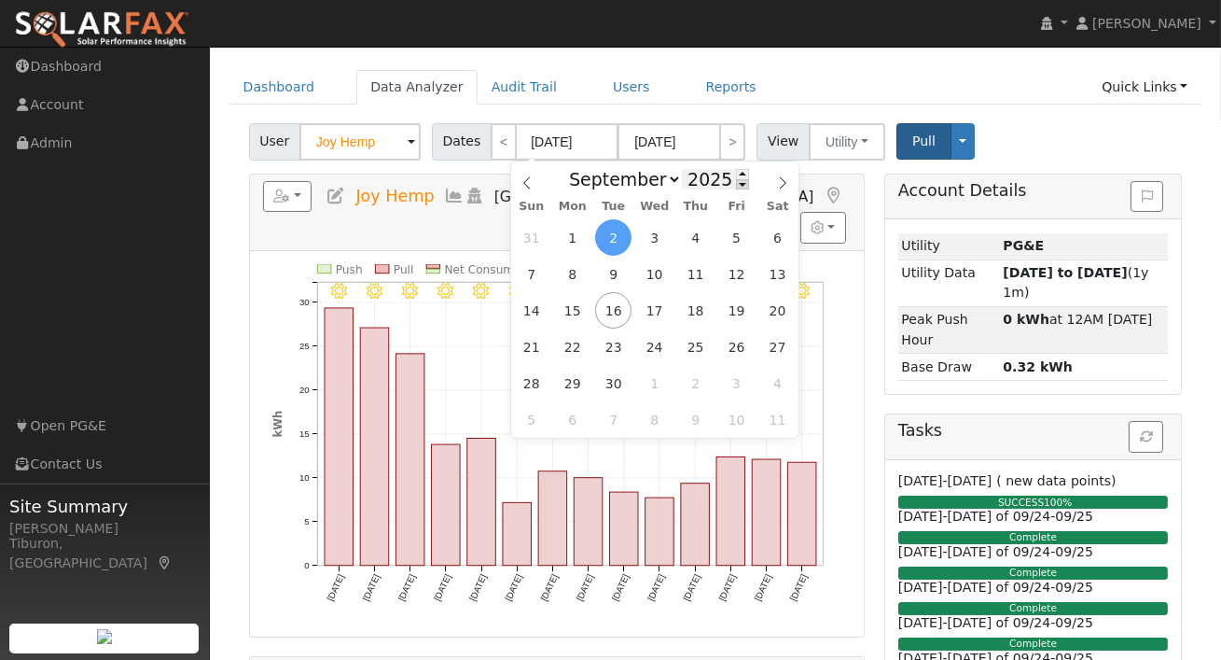
click at [736, 184] on span at bounding box center [742, 184] width 13 height 10
type input "2024"
click at [533, 227] on span "1" at bounding box center [531, 237] width 36 height 36
type input "[DATE]"
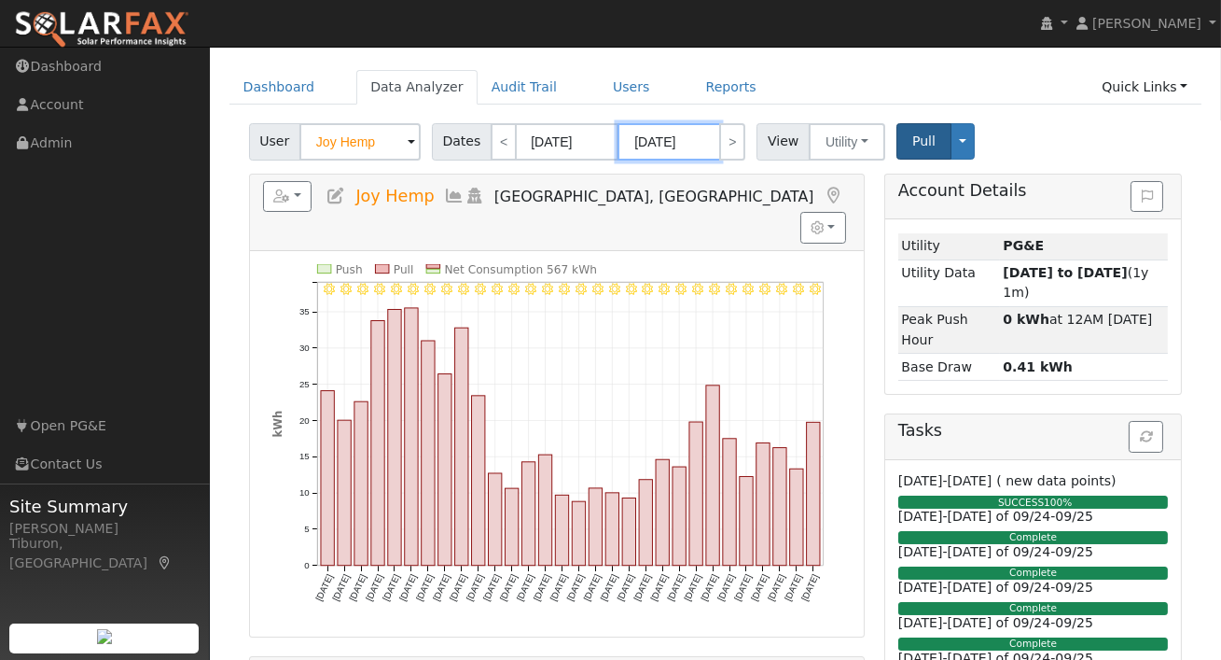
click at [674, 144] on input "[DATE]" at bounding box center [669, 141] width 103 height 37
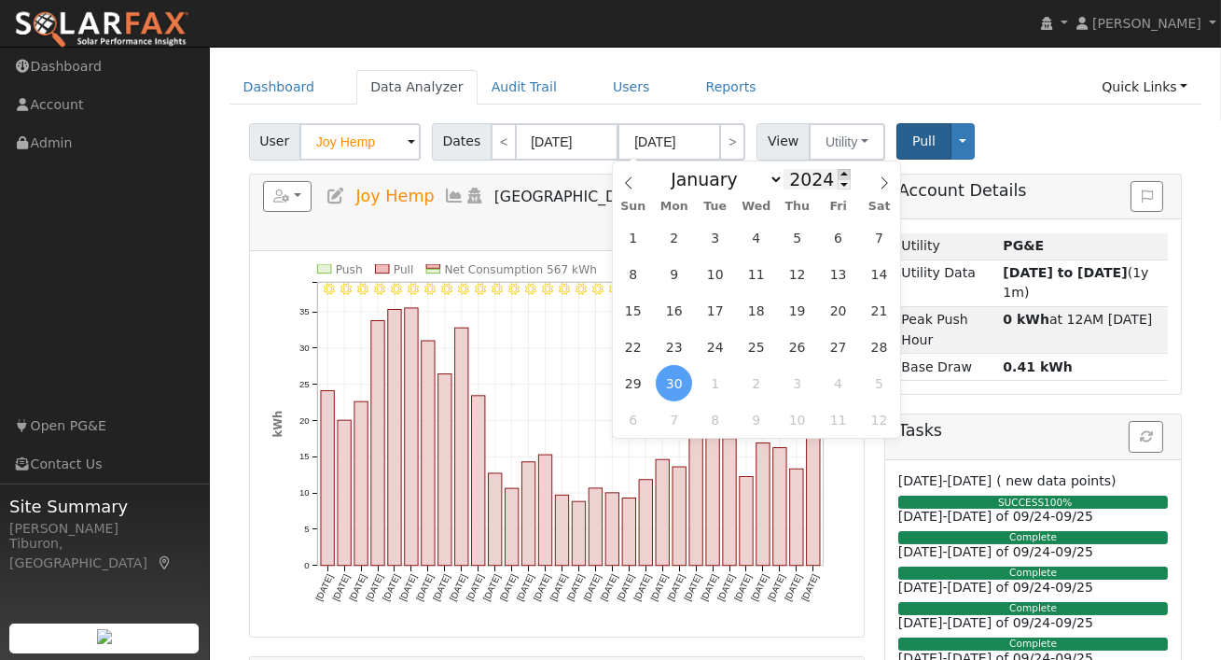
click at [839, 174] on span at bounding box center [844, 174] width 13 height 10
type input "2025"
click at [632, 237] on span "31" at bounding box center [633, 237] width 36 height 36
type input "[DATE]"
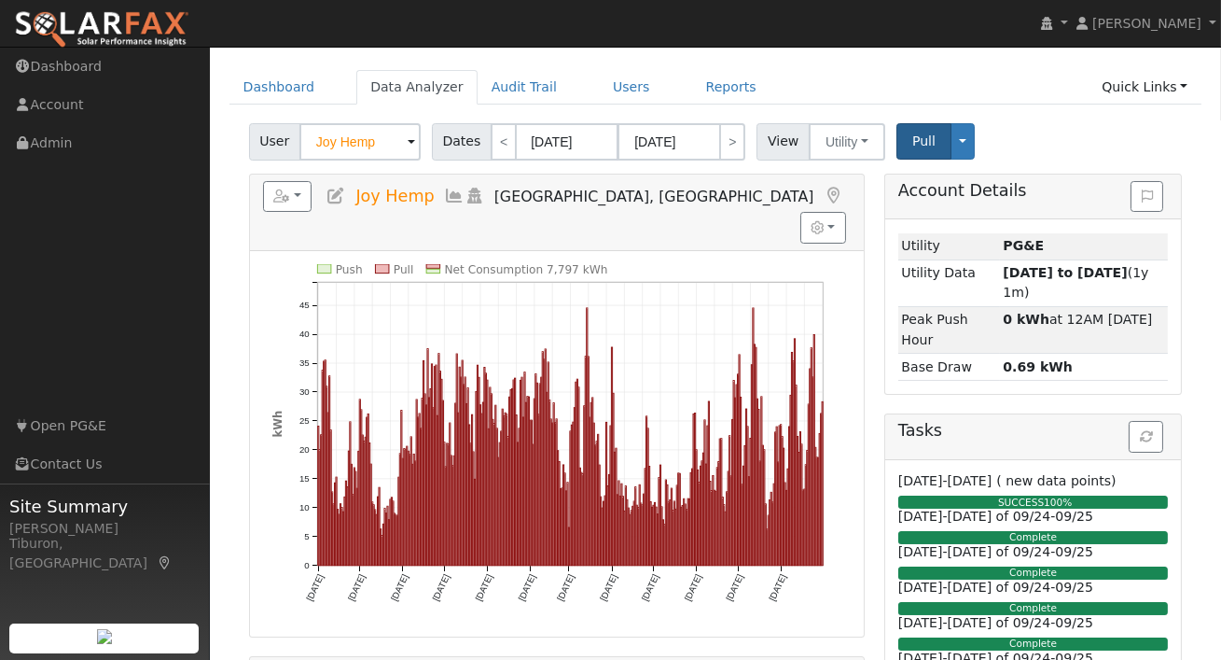
click at [1065, 130] on div "User Joy Hemp Account Default Account Default Account [STREET_ADDRESS] Primary …" at bounding box center [715, 139] width 940 height 44
click at [289, 207] on button "button" at bounding box center [287, 197] width 49 height 32
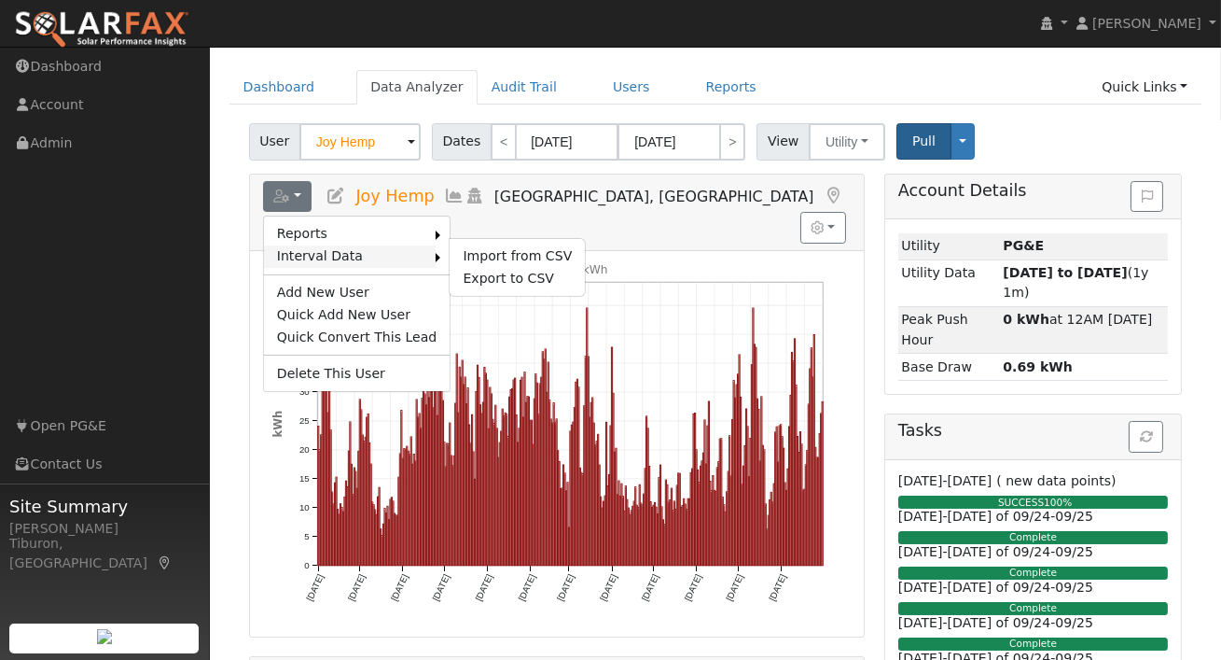
click at [336, 252] on link "Interval Data" at bounding box center [350, 256] width 173 height 22
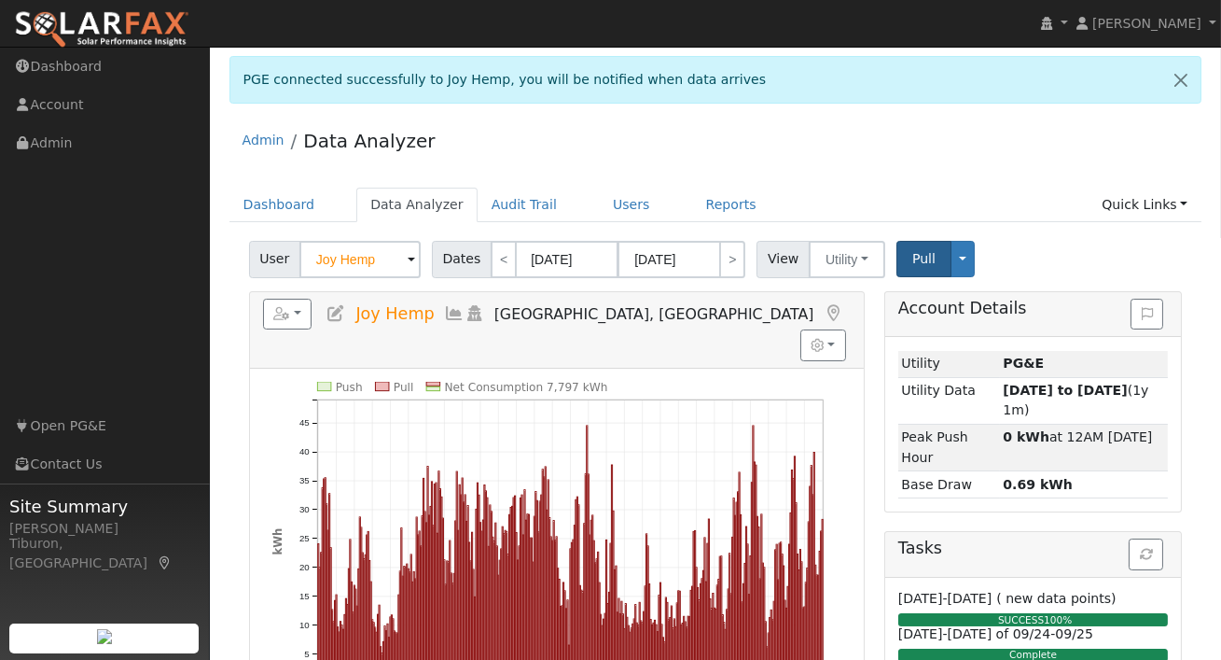
click at [842, 138] on div "Admin Data Analyzer" at bounding box center [716, 145] width 973 height 57
click at [740, 131] on div "Admin Data Analyzer" at bounding box center [716, 145] width 973 height 57
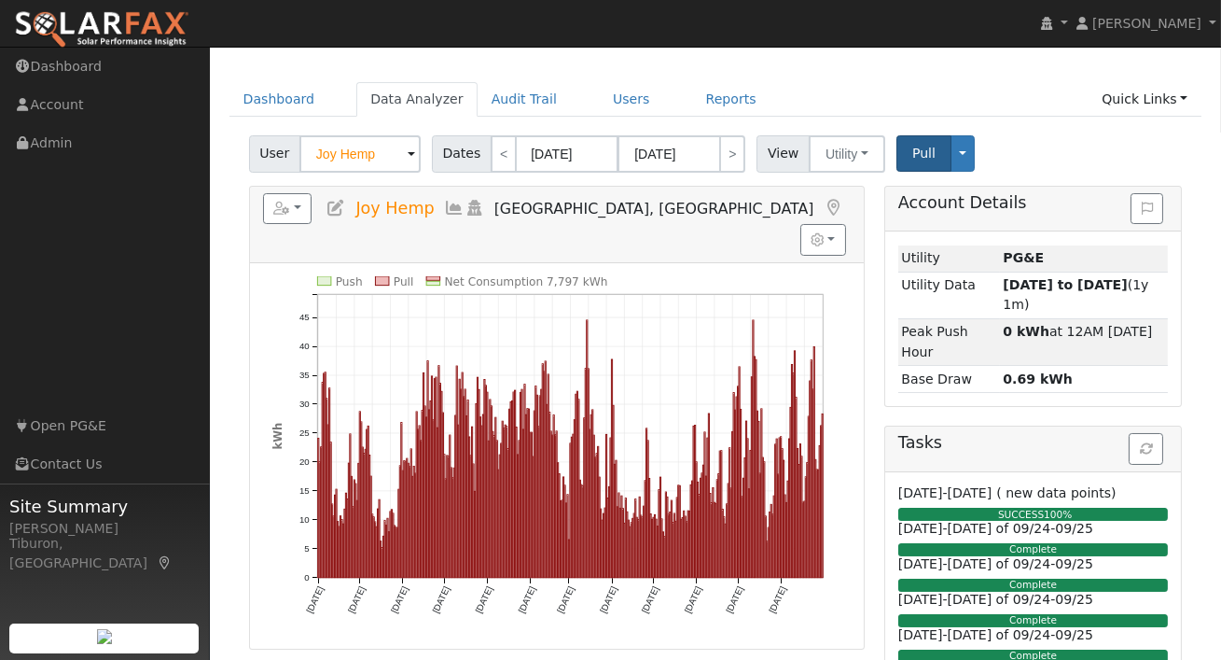
scroll to position [118, 0]
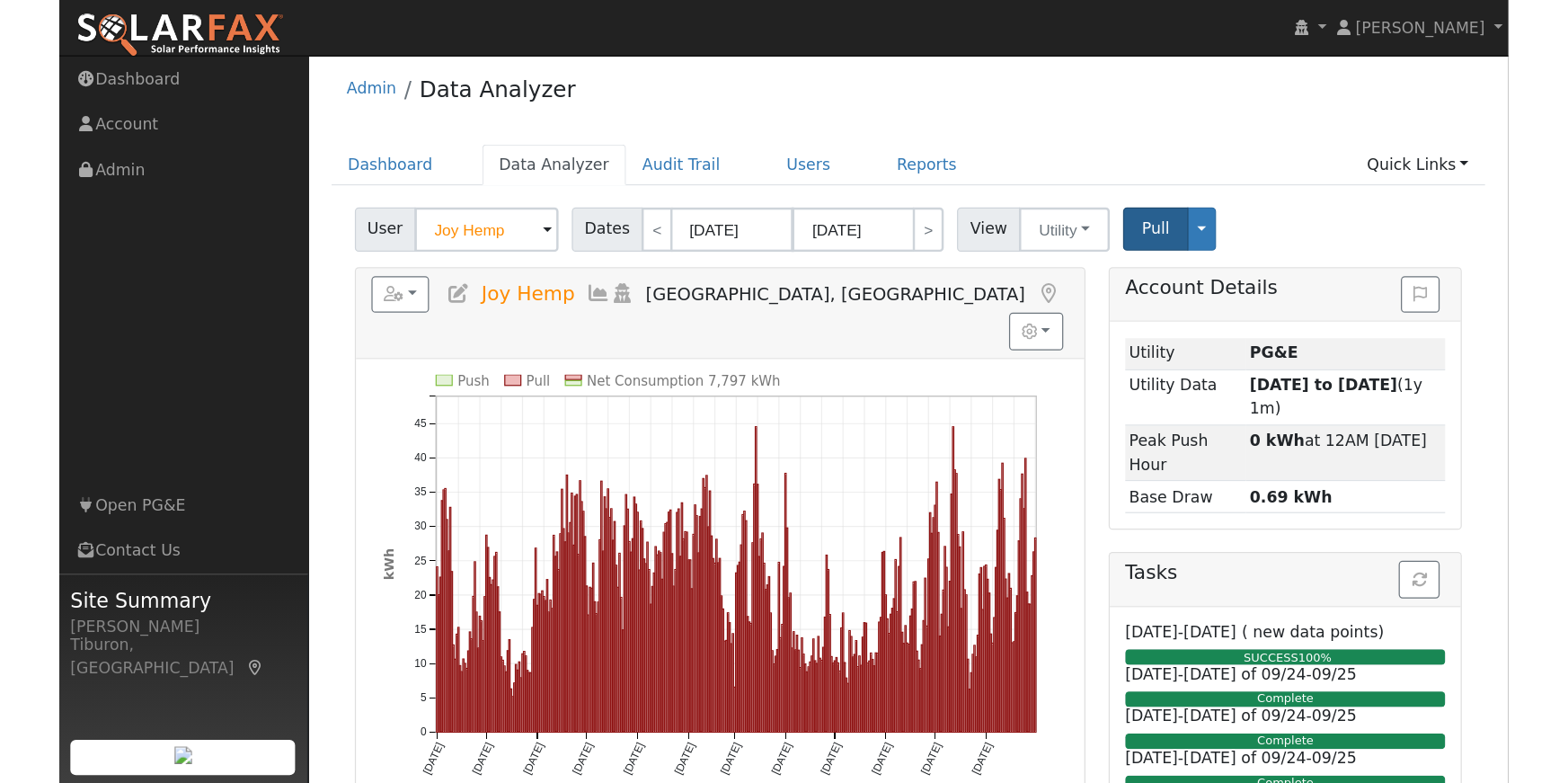
scroll to position [0, 0]
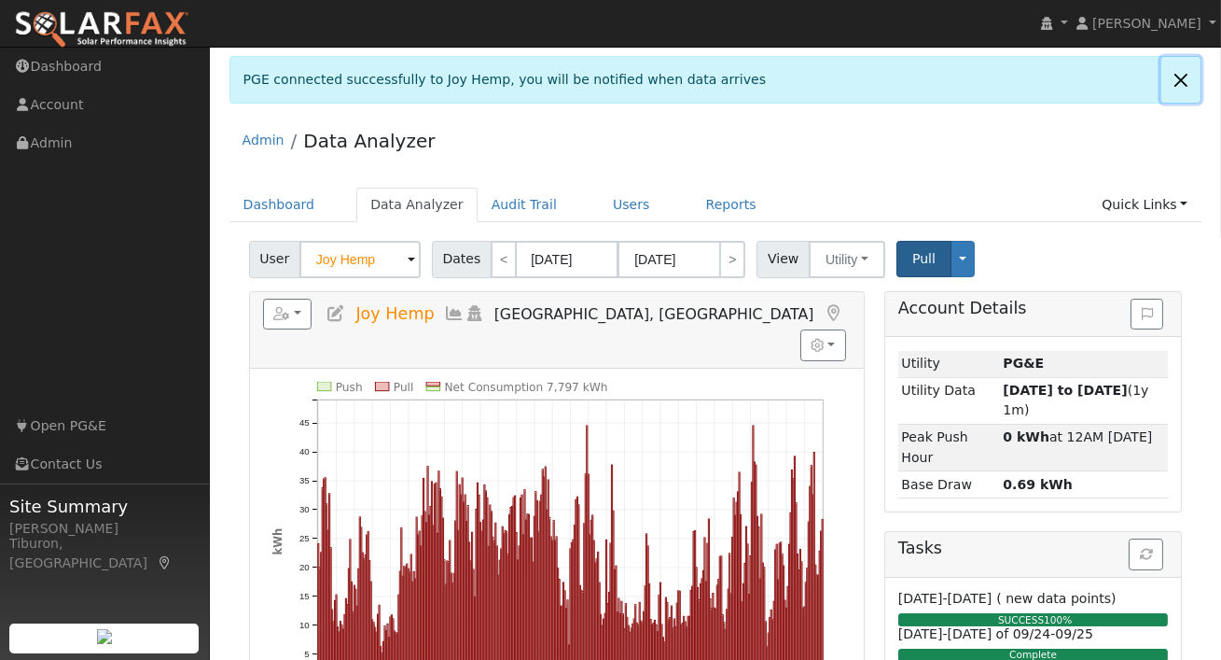
click at [1183, 81] on link at bounding box center [1181, 80] width 39 height 46
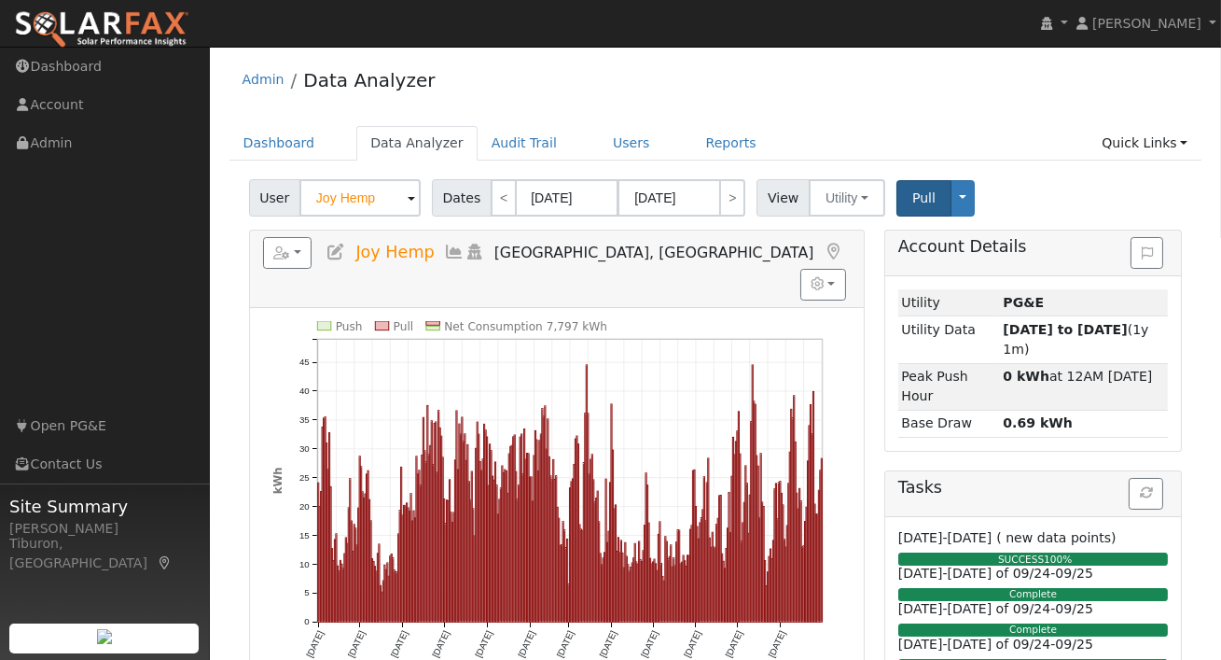
click at [512, 89] on div "Admin Data Analyzer" at bounding box center [716, 84] width 973 height 57
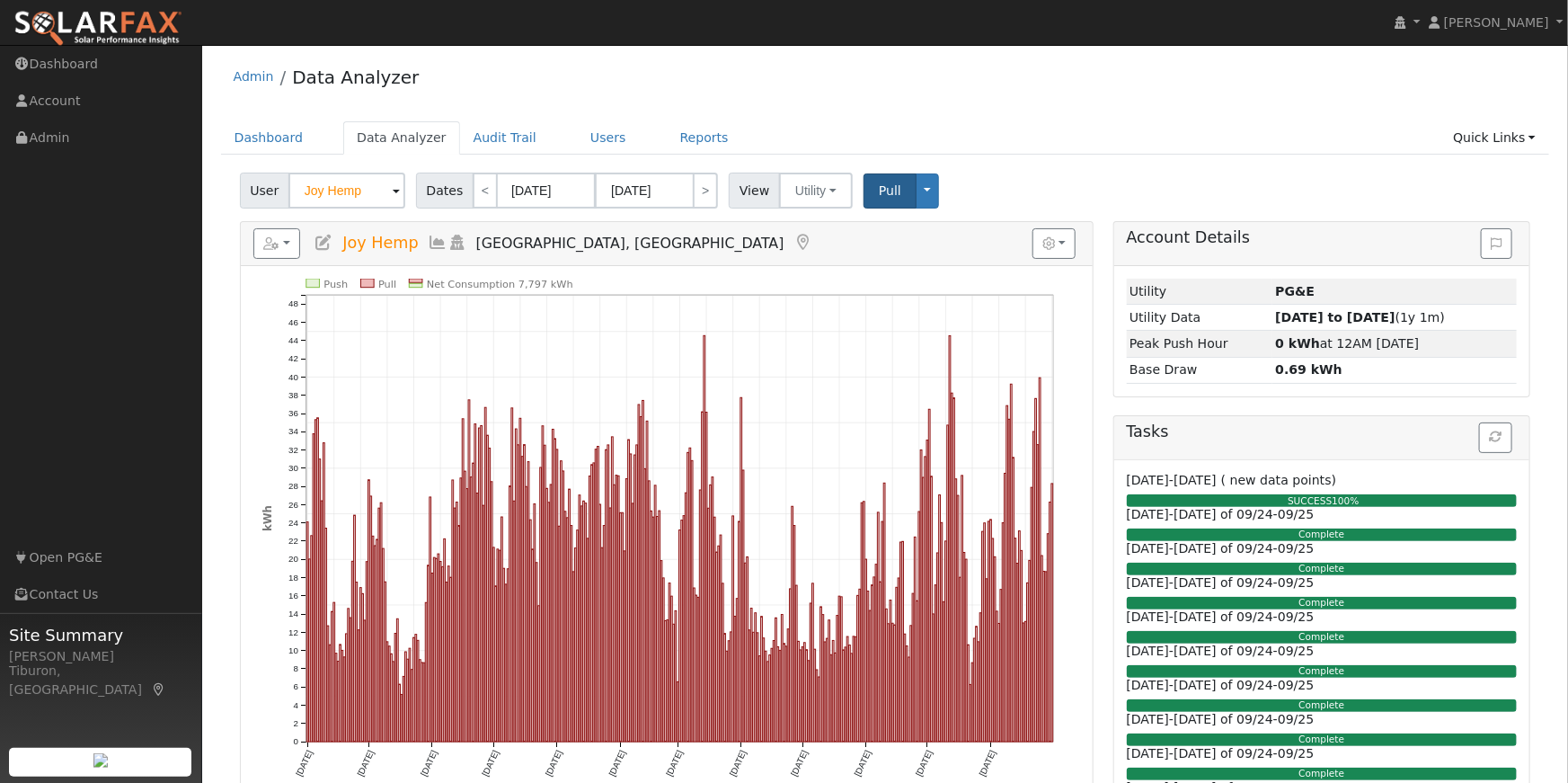
click at [1120, 121] on ul "Dashboard Data Analyzer Audit Trail Users Reports Quick Links Quick Add Quick C…" at bounding box center [886, 138] width 1329 height 34
